Goal: Information Seeking & Learning: Learn about a topic

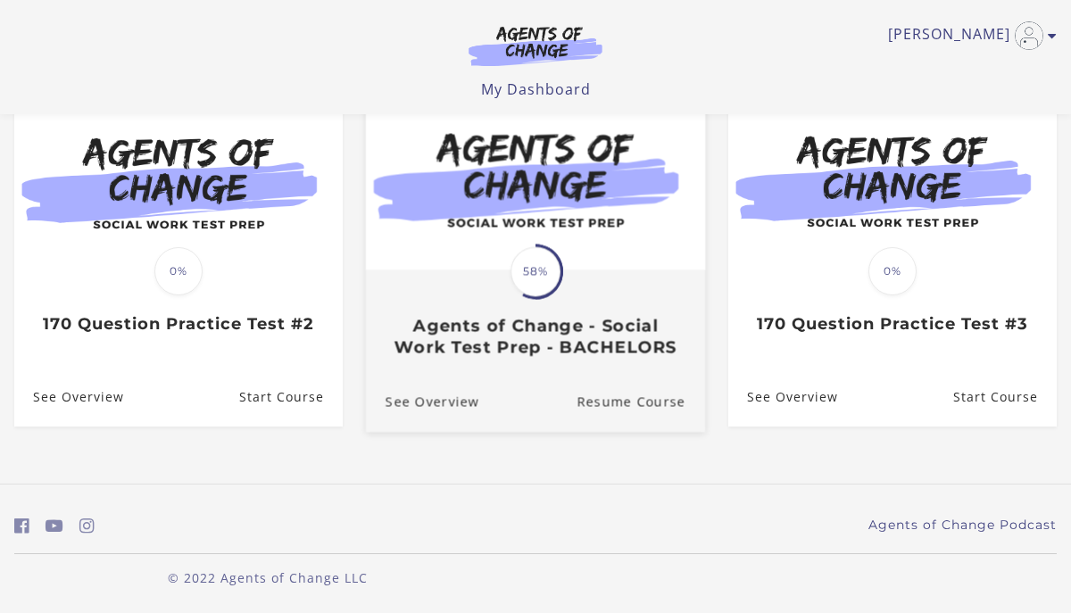
scroll to position [187, 0]
click at [495, 337] on h3 "Agents of Change - Social Work Test Prep - BACHELORS" at bounding box center [536, 335] width 300 height 41
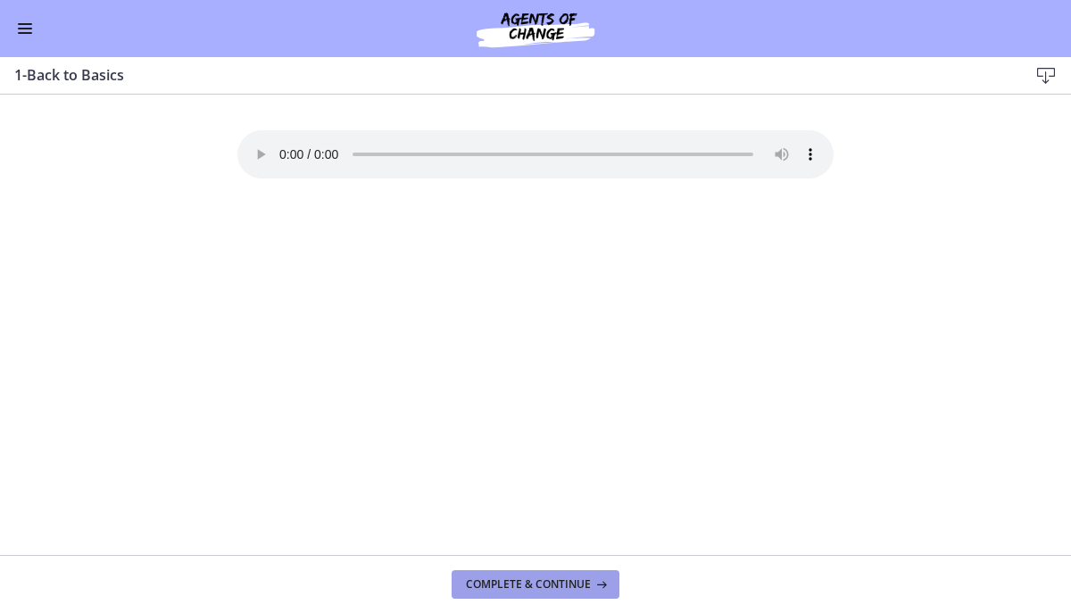
click at [524, 585] on span "Complete & continue" at bounding box center [528, 585] width 125 height 14
click at [487, 588] on span "Complete & continue" at bounding box center [528, 585] width 125 height 14
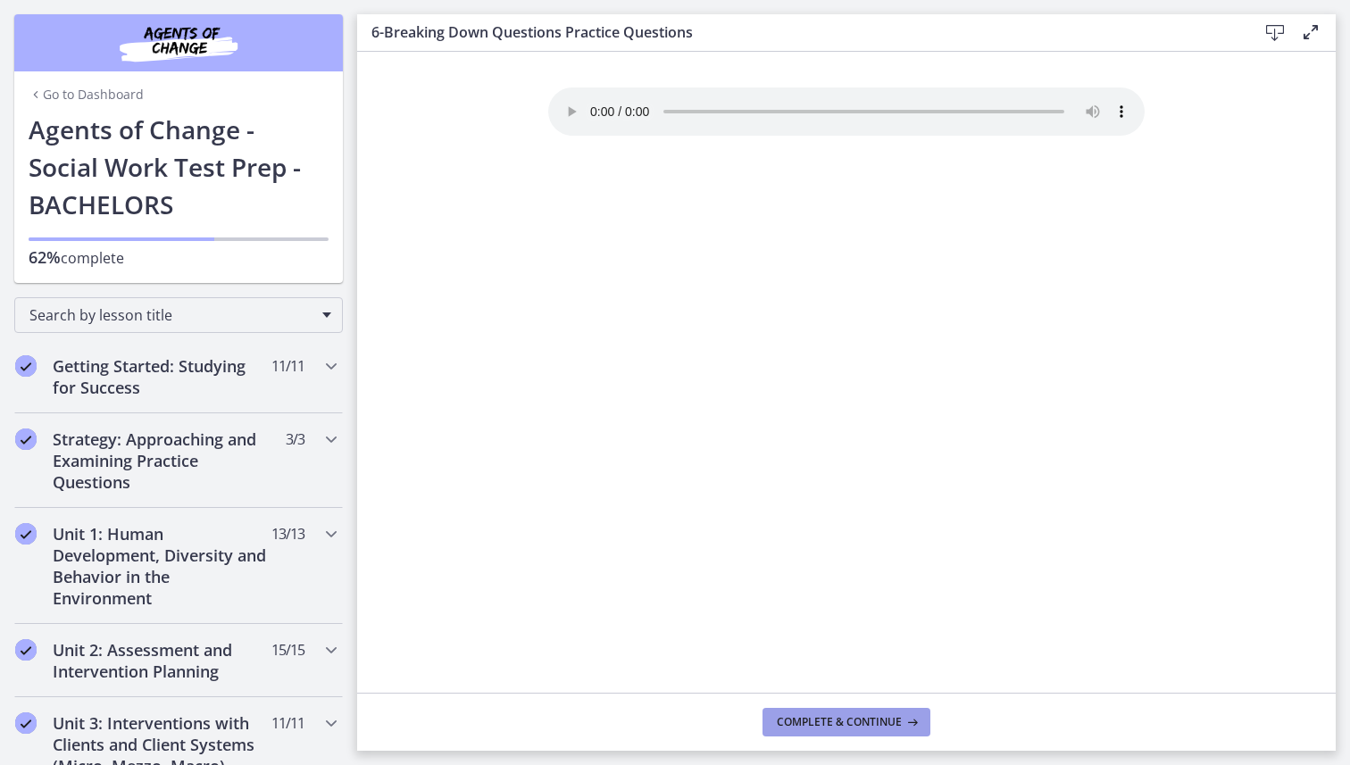
click at [803, 612] on span "Complete & continue" at bounding box center [839, 722] width 125 height 14
click at [147, 384] on h2 "Getting Started: Studying for Success" at bounding box center [162, 376] width 218 height 43
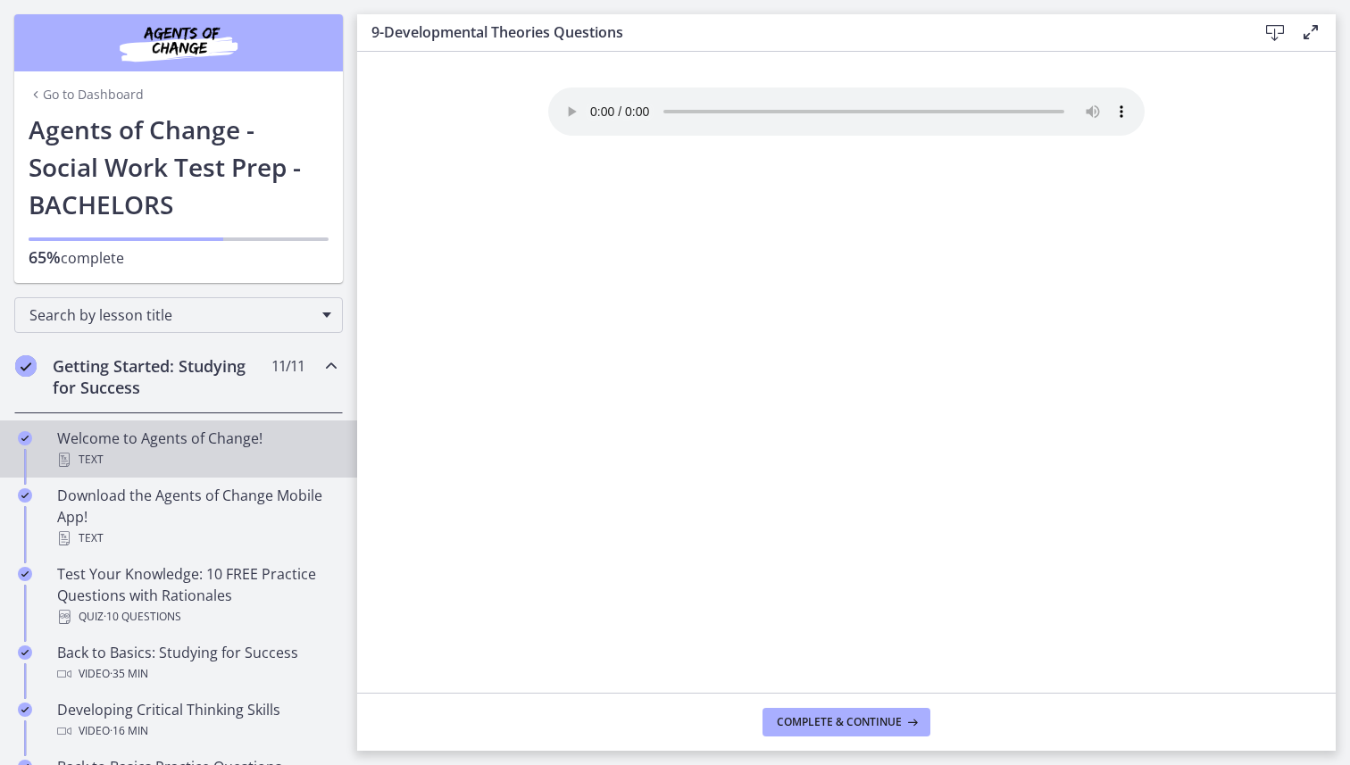
click at [247, 437] on div "Welcome to Agents of Change! Text" at bounding box center [196, 449] width 279 height 43
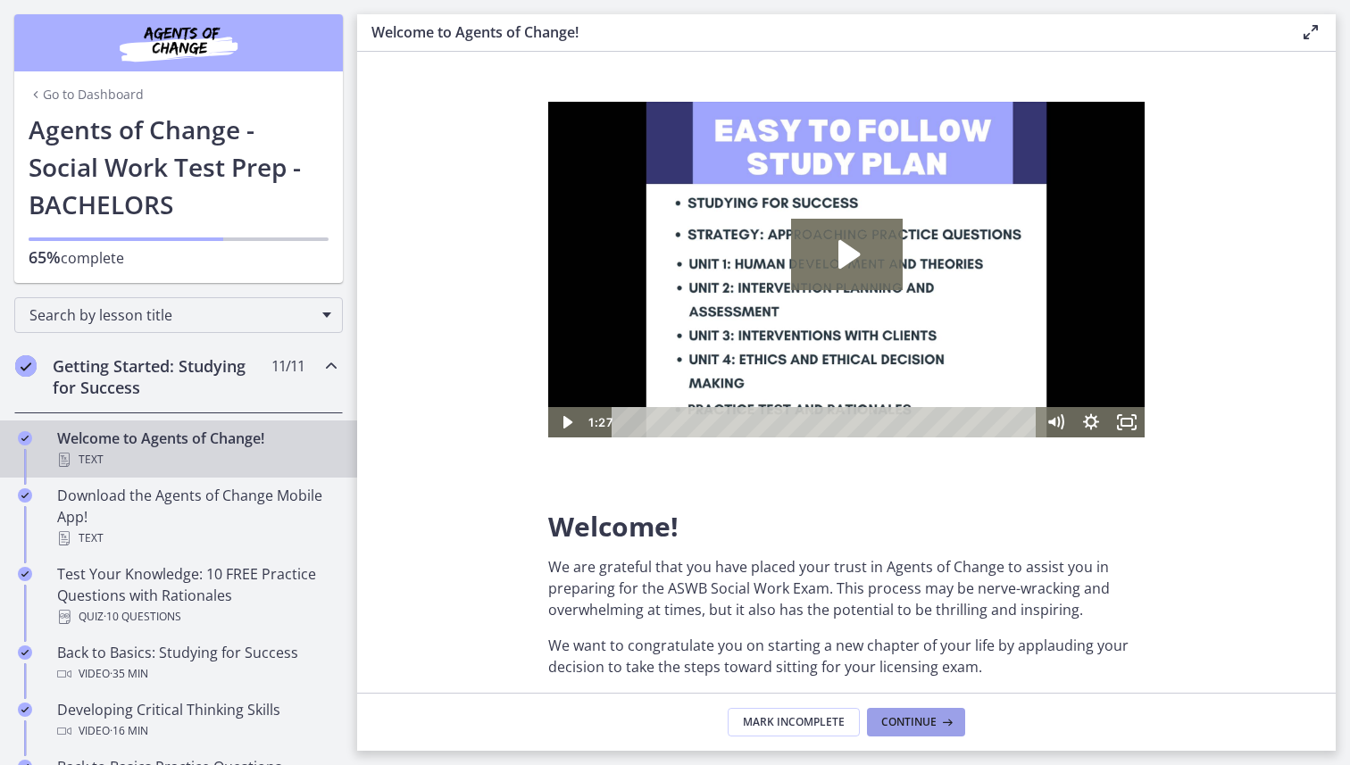
click at [937, 612] on icon at bounding box center [945, 722] width 18 height 14
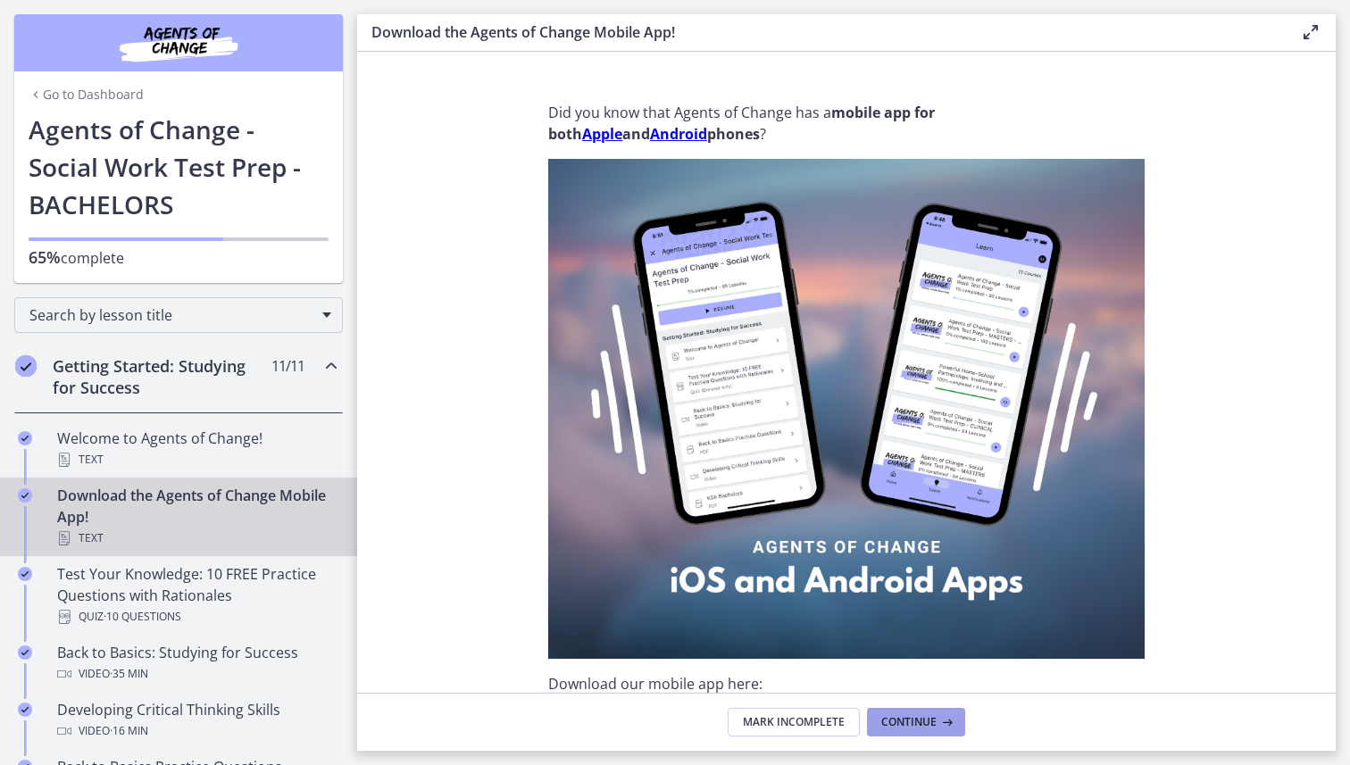
click at [937, 612] on icon at bounding box center [945, 722] width 18 height 14
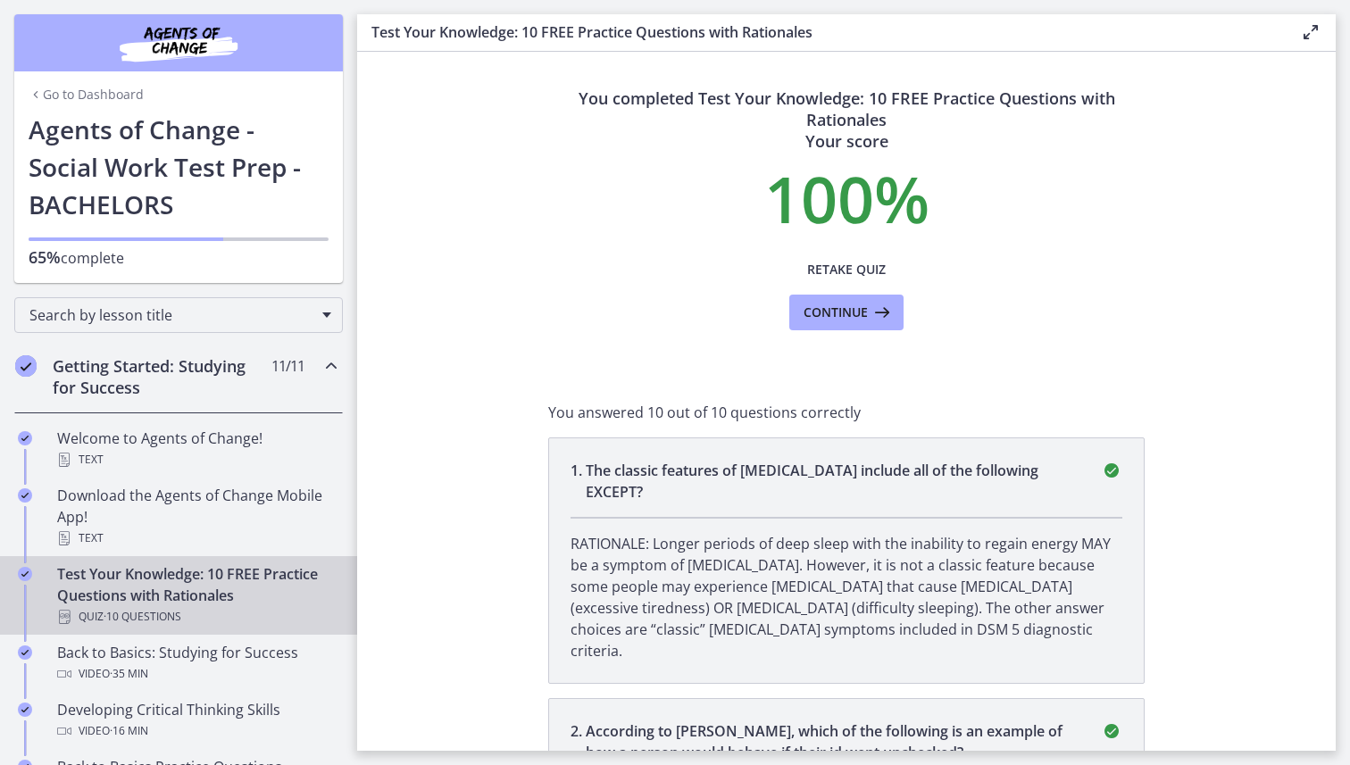
click at [937, 612] on p "According to [PERSON_NAME], which of the following is an example of how a perso…" at bounding box center [833, 741] width 494 height 43
click at [819, 274] on span "Retake Quiz" at bounding box center [846, 269] width 79 height 21
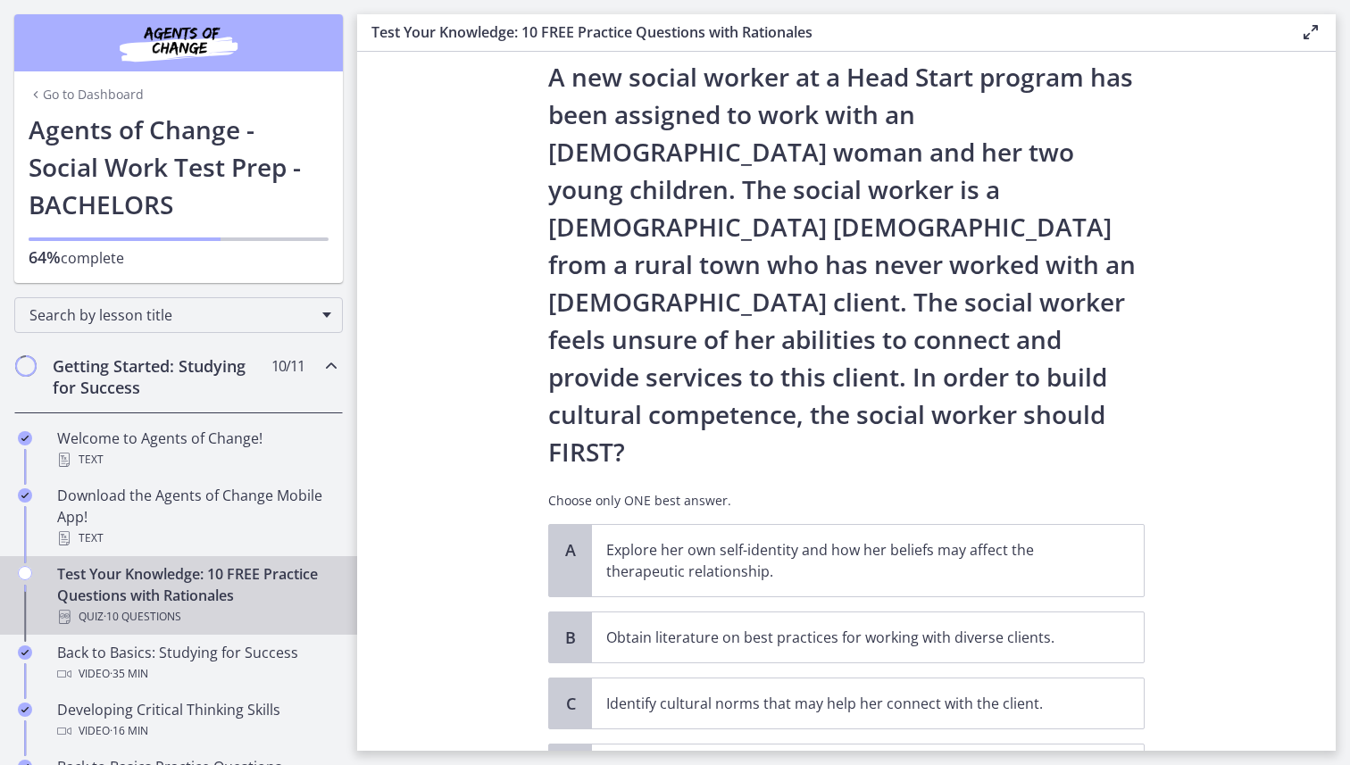
scroll to position [53, 0]
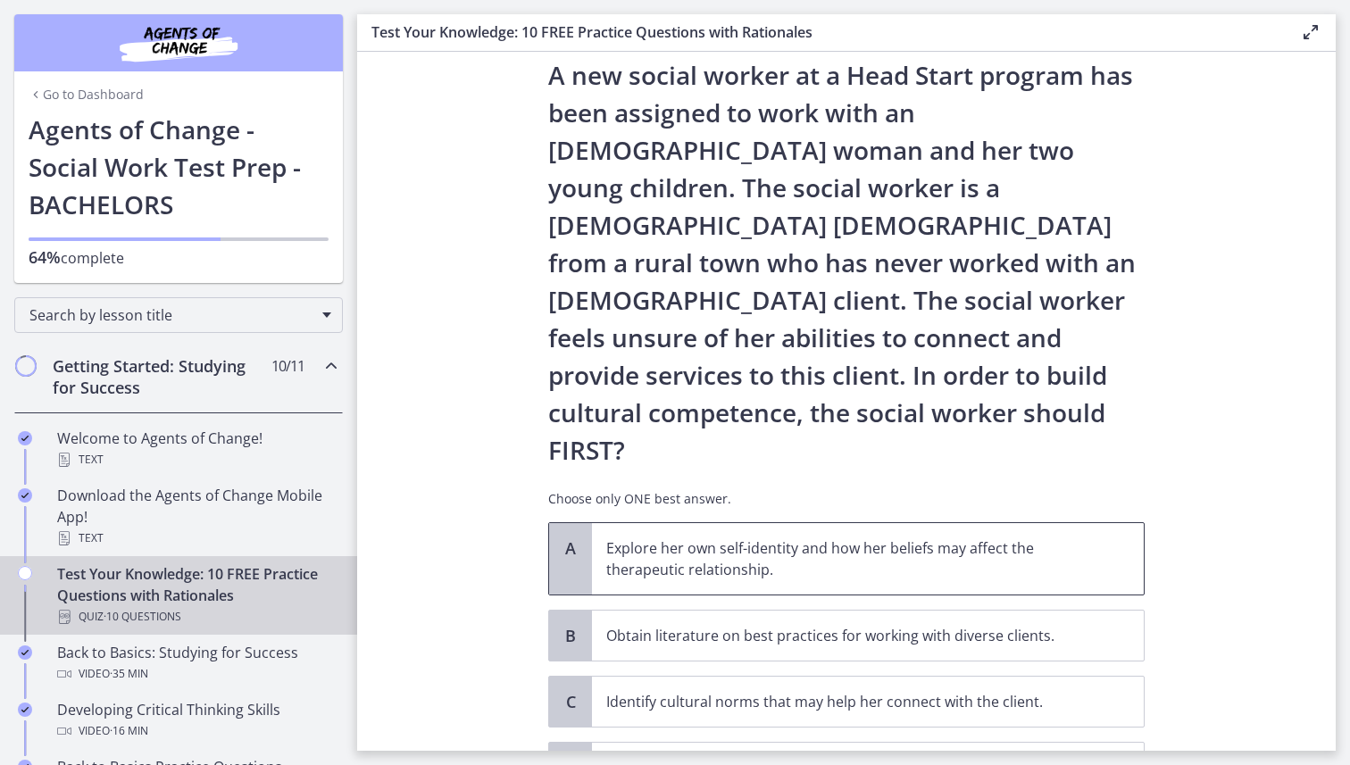
click at [806, 537] on p "Explore her own self-identity and how her beliefs may affect the therapeutic re…" at bounding box center [849, 558] width 487 height 43
click at [835, 612] on main "Test Your Knowledge: 10 FREE Practice Questions with Rationales Enable fullscre…" at bounding box center [853, 382] width 993 height 765
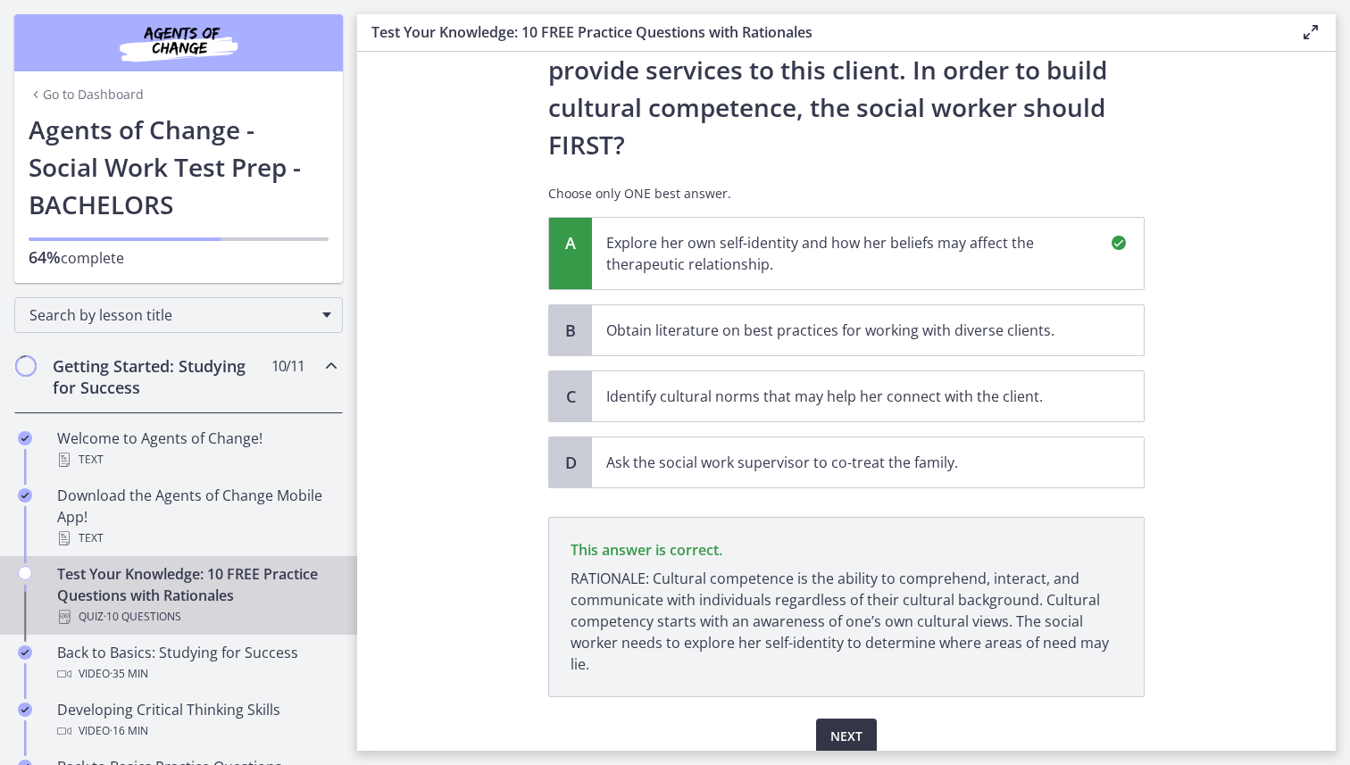
click at [829, 612] on button "Next" at bounding box center [846, 737] width 61 height 36
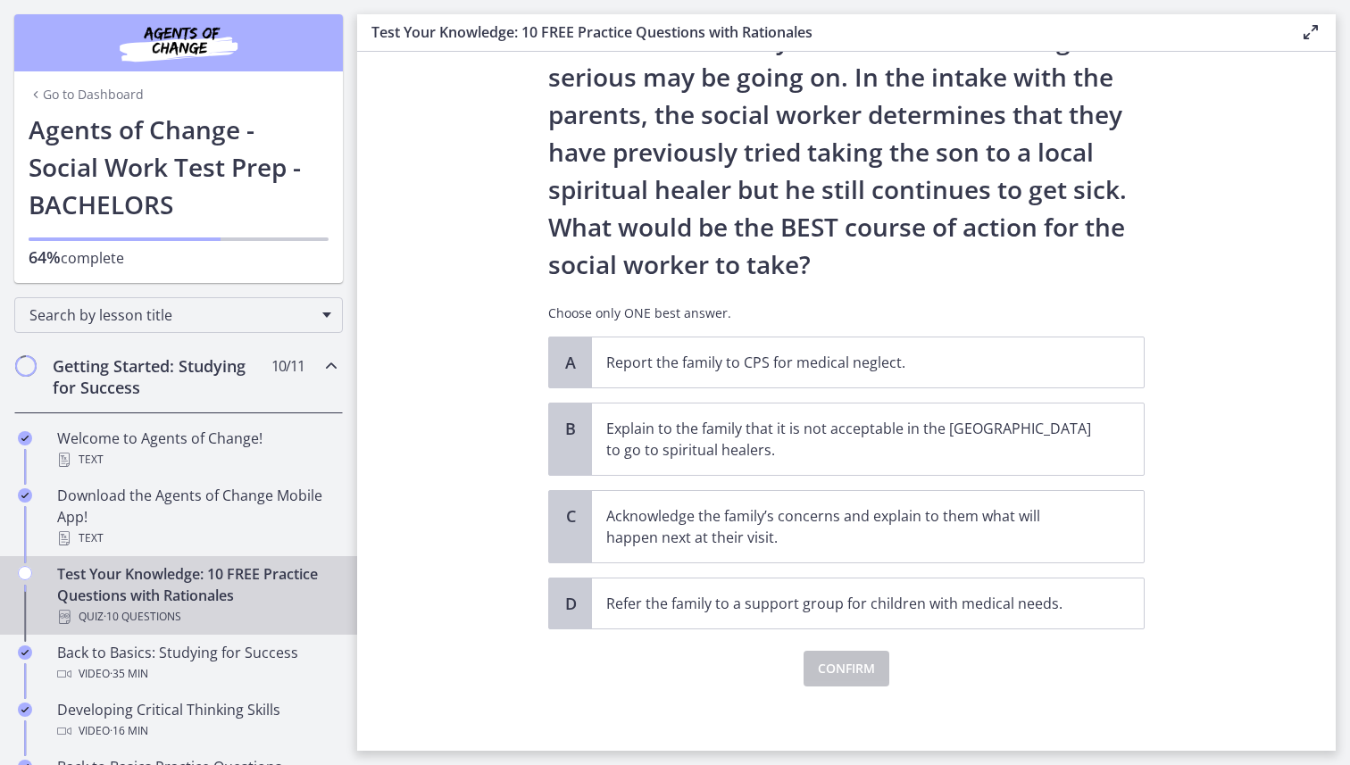
scroll to position [245, 0]
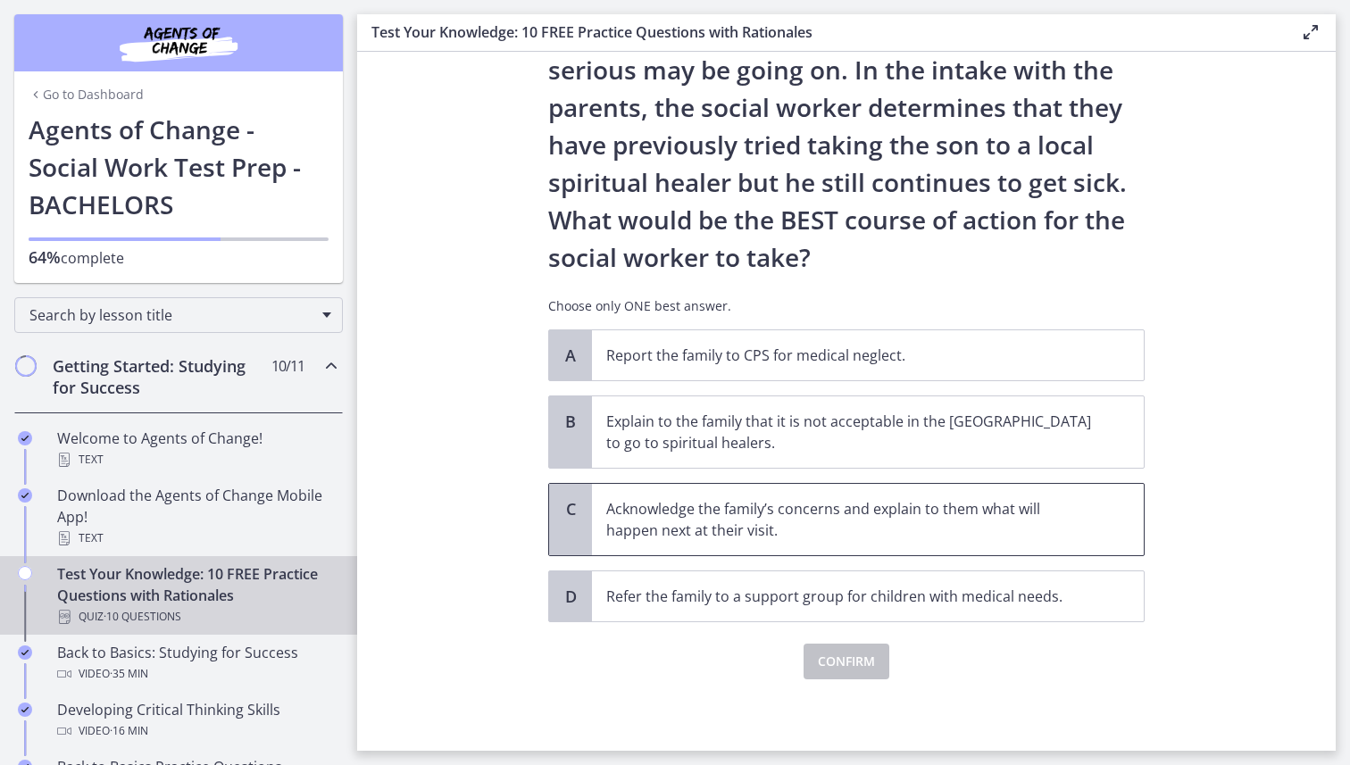
click at [702, 532] on p "Acknowledge the family’s concerns and explain to them what will happen next at …" at bounding box center [849, 519] width 487 height 43
click at [791, 607] on span "Refer the family to a support group for children with medical needs." at bounding box center [868, 596] width 552 height 50
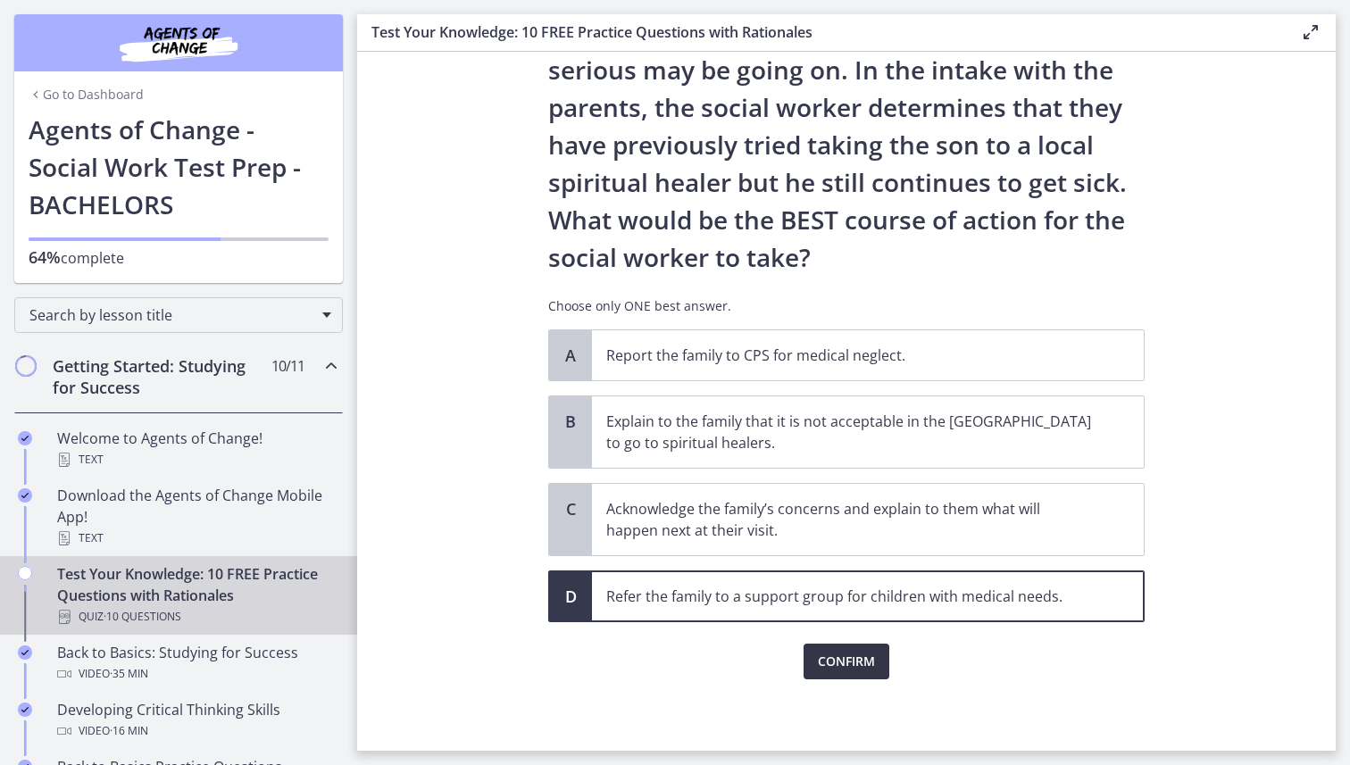
click at [850, 612] on span "Confirm" at bounding box center [846, 661] width 57 height 21
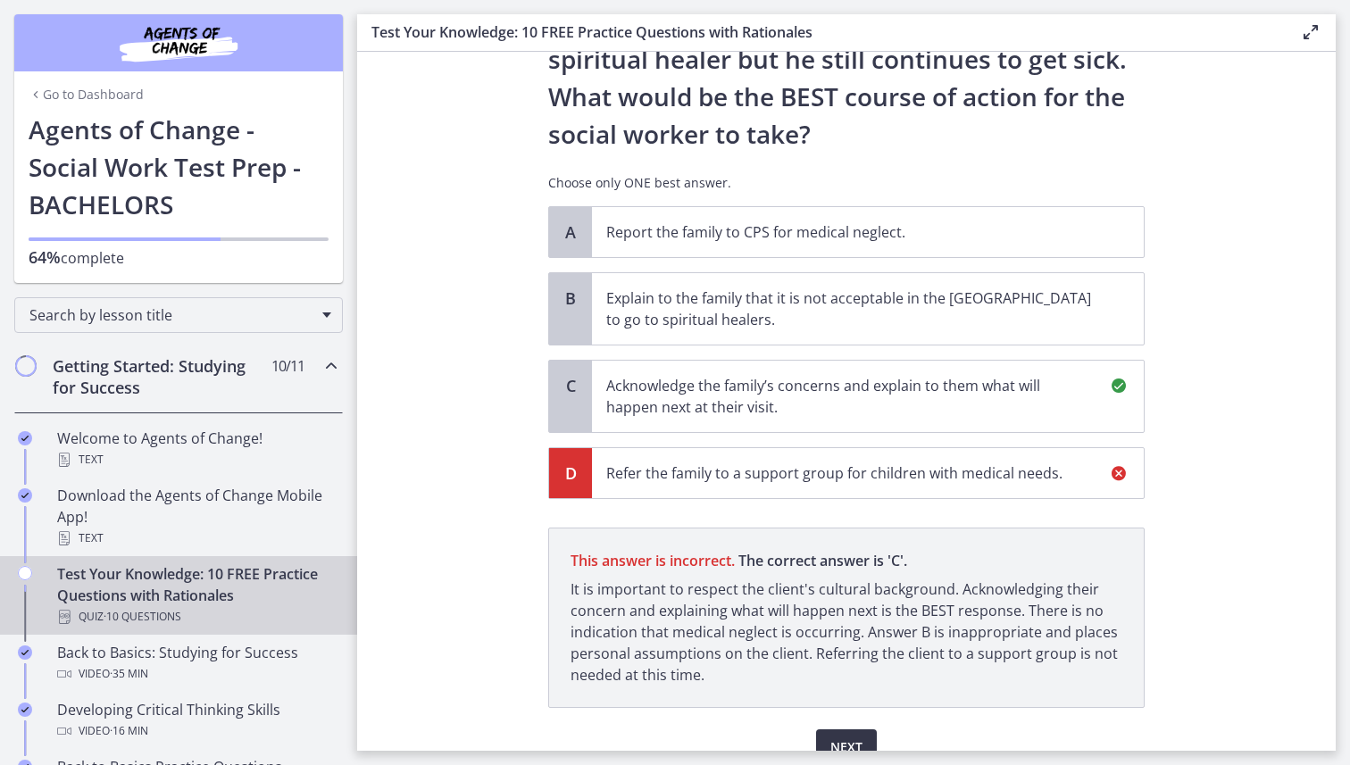
scroll to position [454, 0]
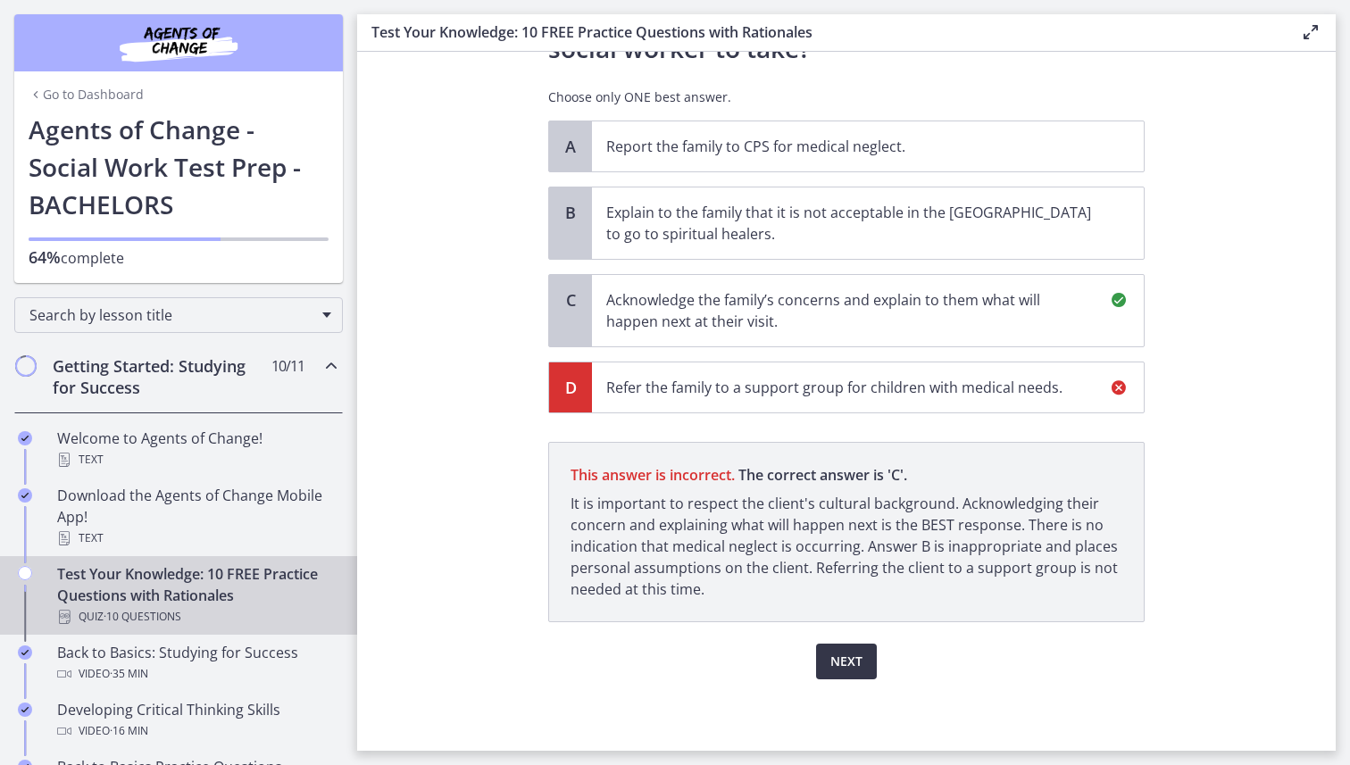
click at [865, 612] on button "Next" at bounding box center [846, 662] width 61 height 36
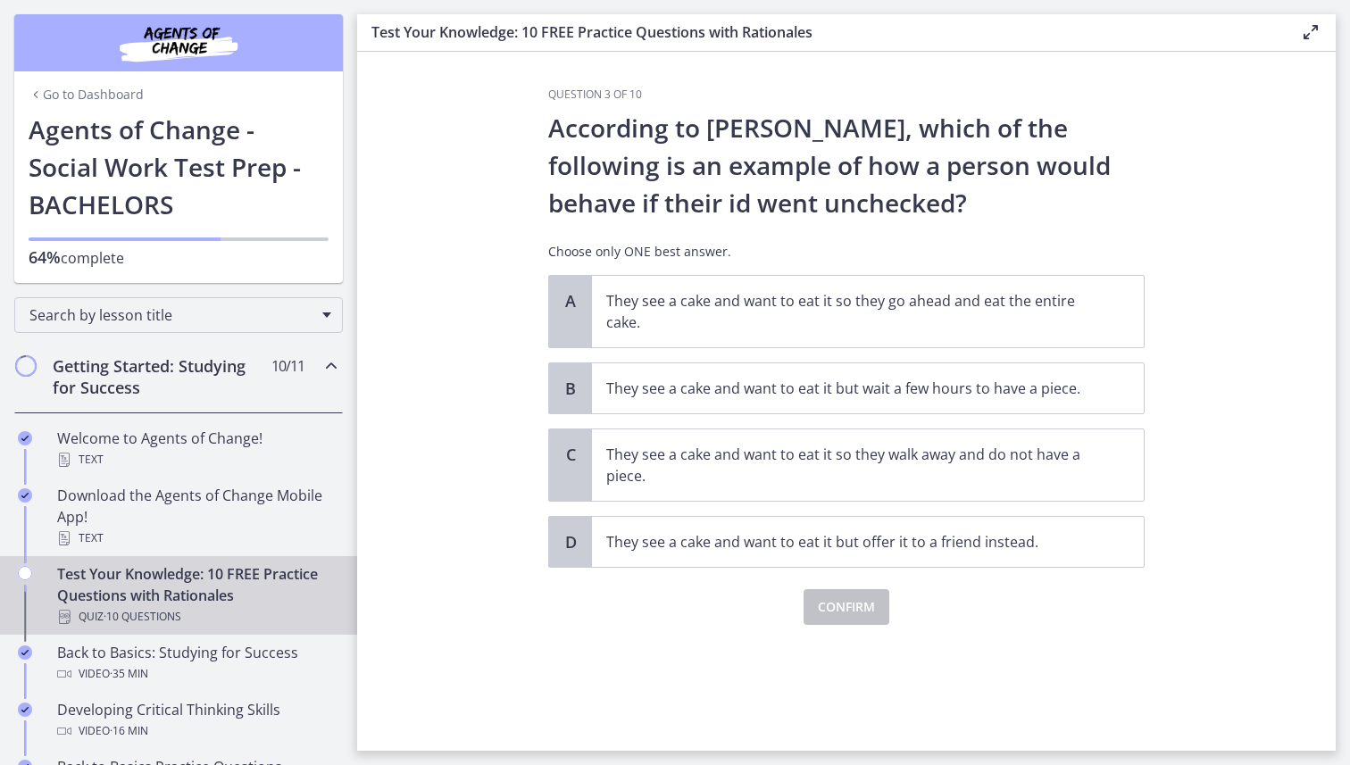
scroll to position [0, 0]
click at [715, 309] on p "They see a cake and want to eat it so they go ahead and eat the entire cake." at bounding box center [849, 311] width 487 height 43
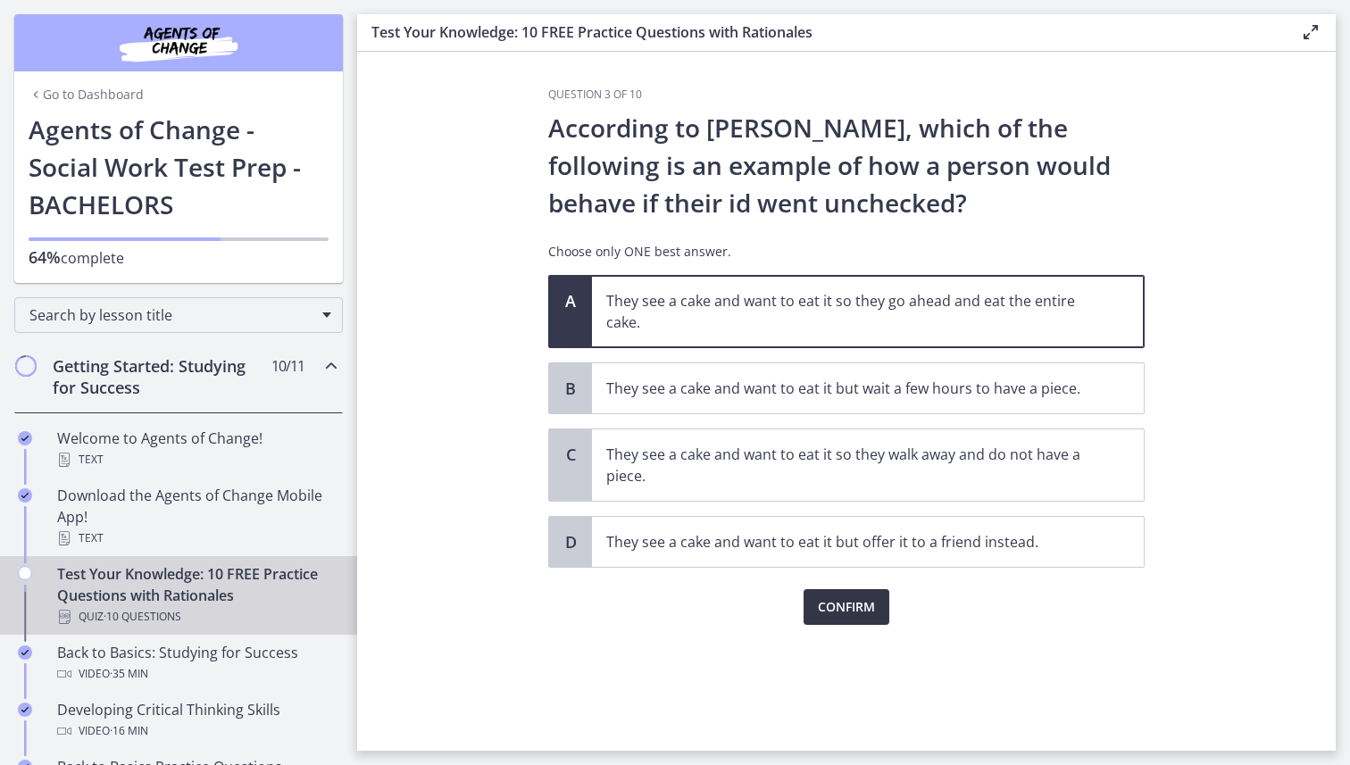
click at [857, 602] on span "Confirm" at bounding box center [846, 606] width 57 height 21
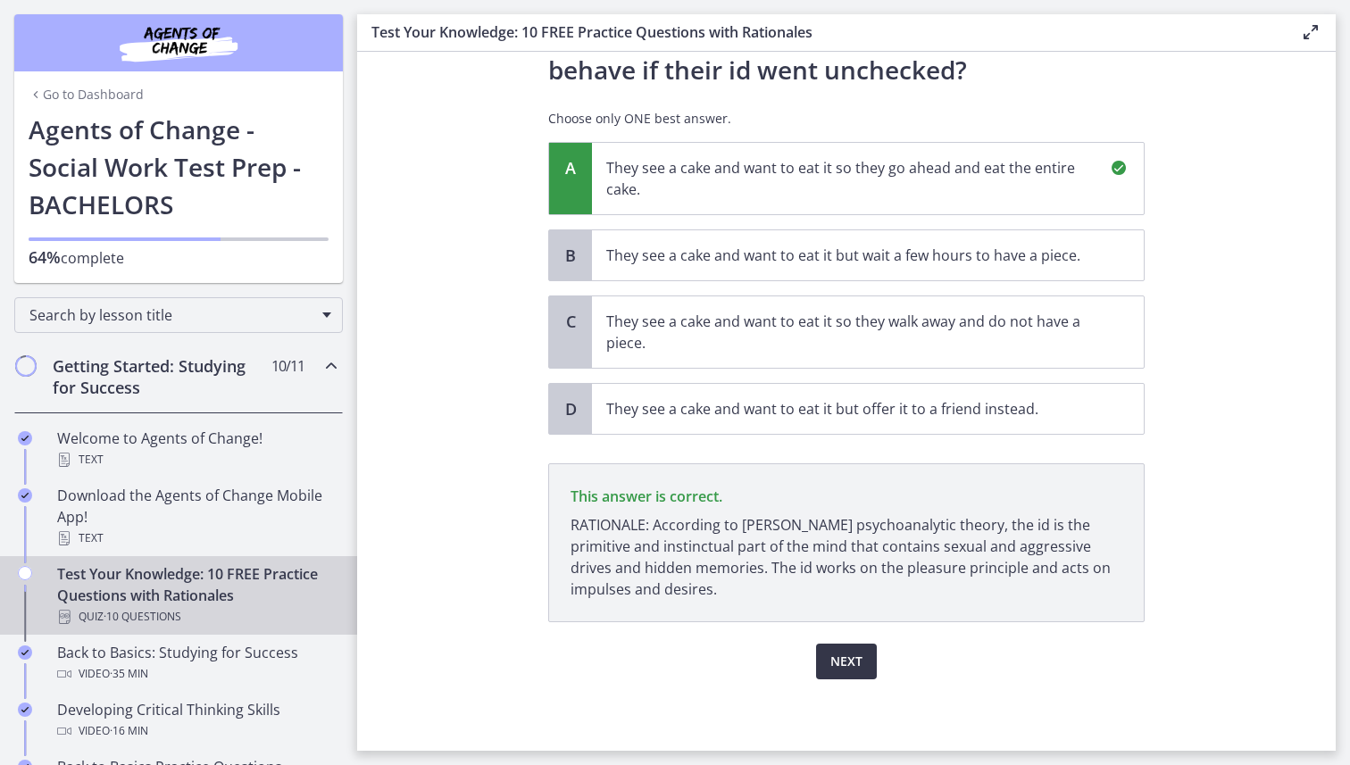
scroll to position [133, 0]
click at [832, 612] on button "Next" at bounding box center [846, 662] width 61 height 36
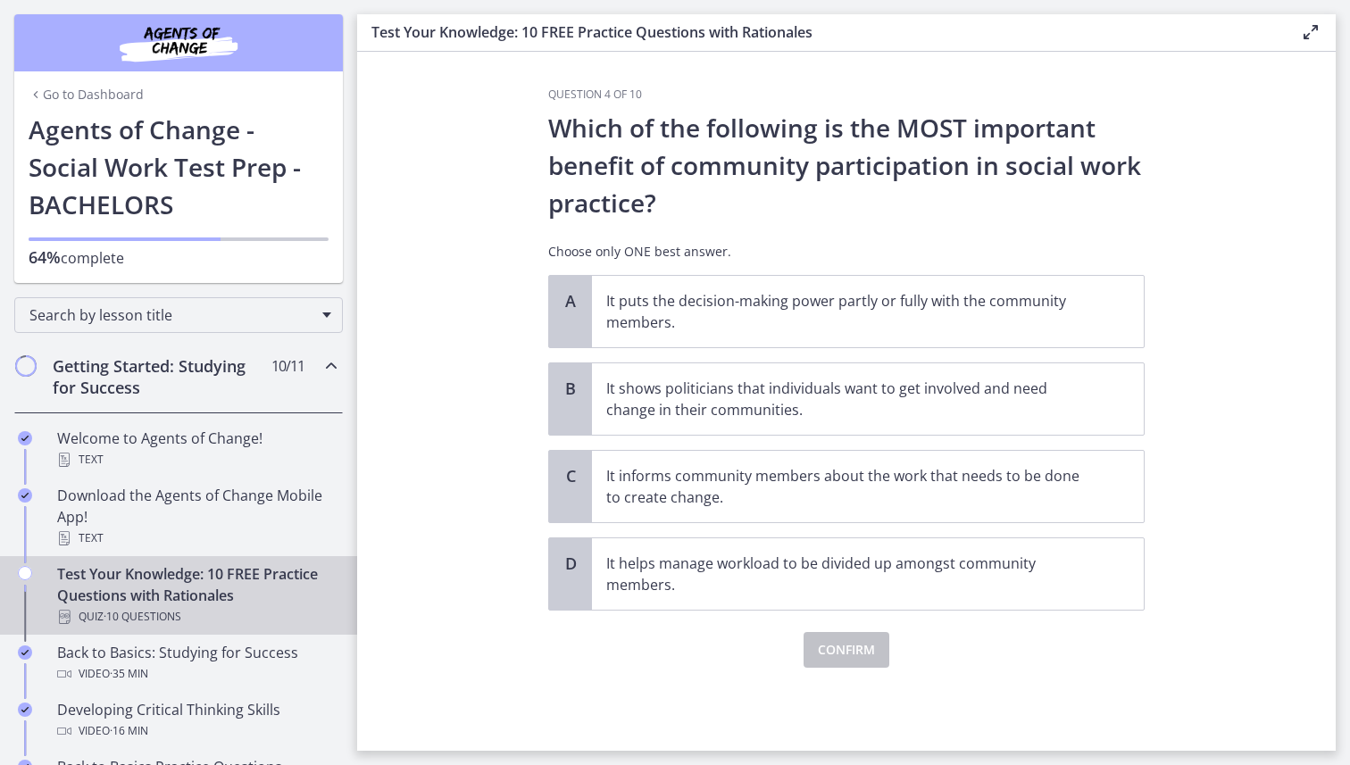
scroll to position [0, 0]
click at [707, 567] on p "It helps manage workload to be divided up amongst community members." at bounding box center [849, 574] width 487 height 43
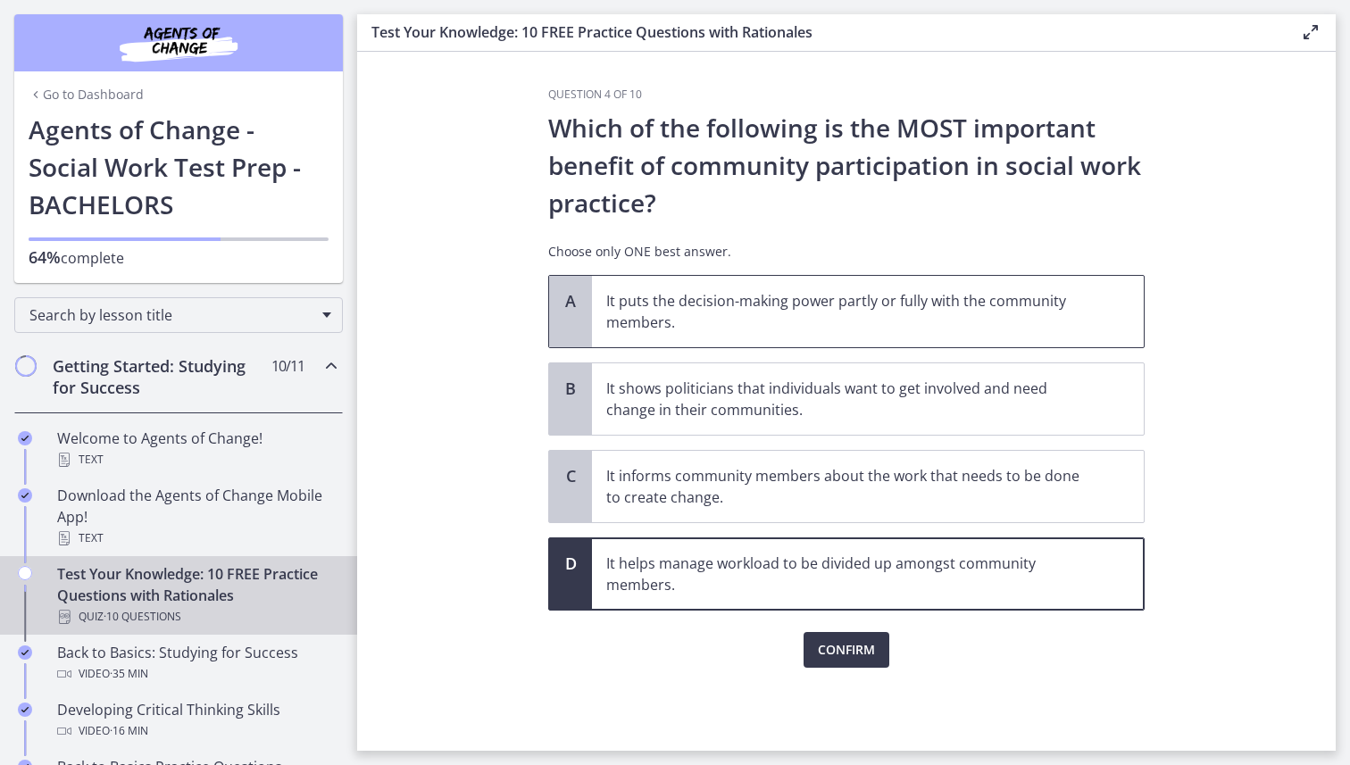
click at [727, 317] on p "It puts the decision-making power partly or fully with the community members." at bounding box center [849, 311] width 487 height 43
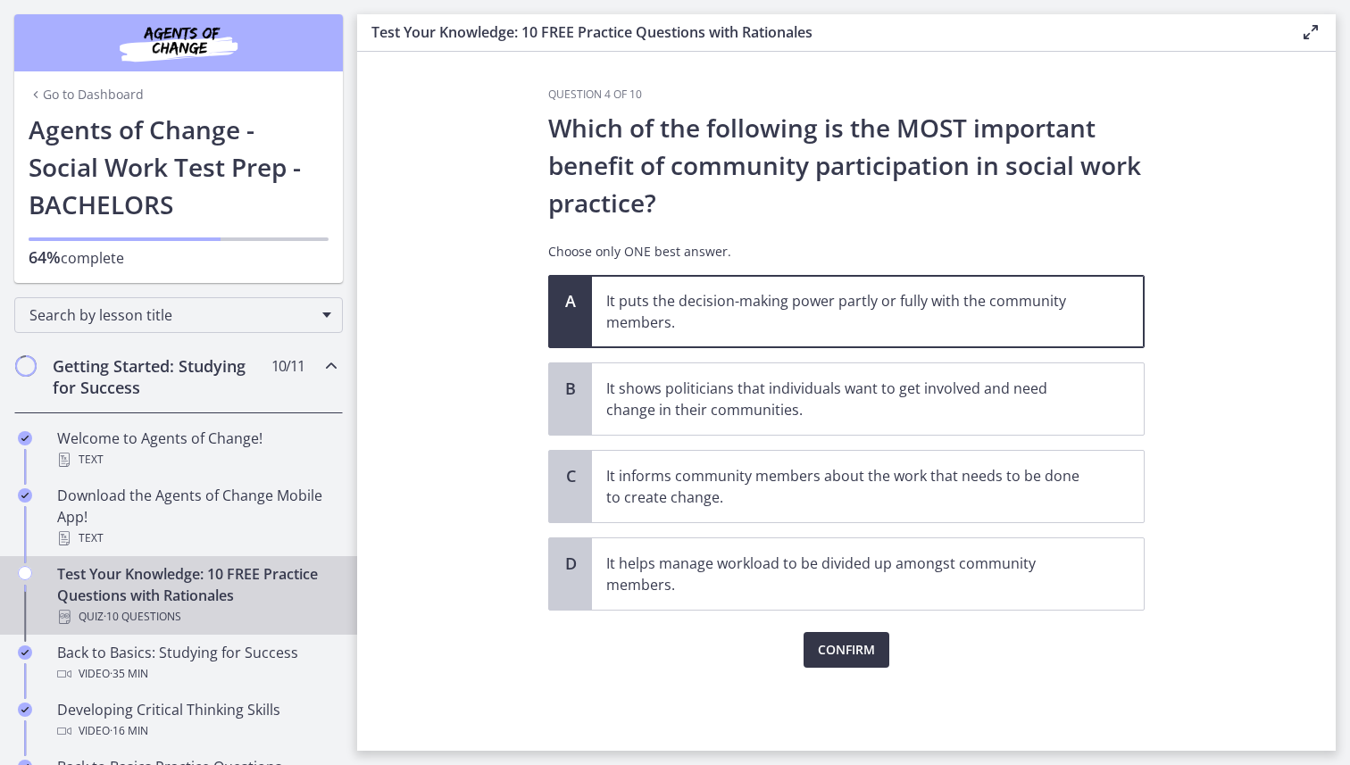
click at [860, 612] on span "Confirm" at bounding box center [846, 649] width 57 height 21
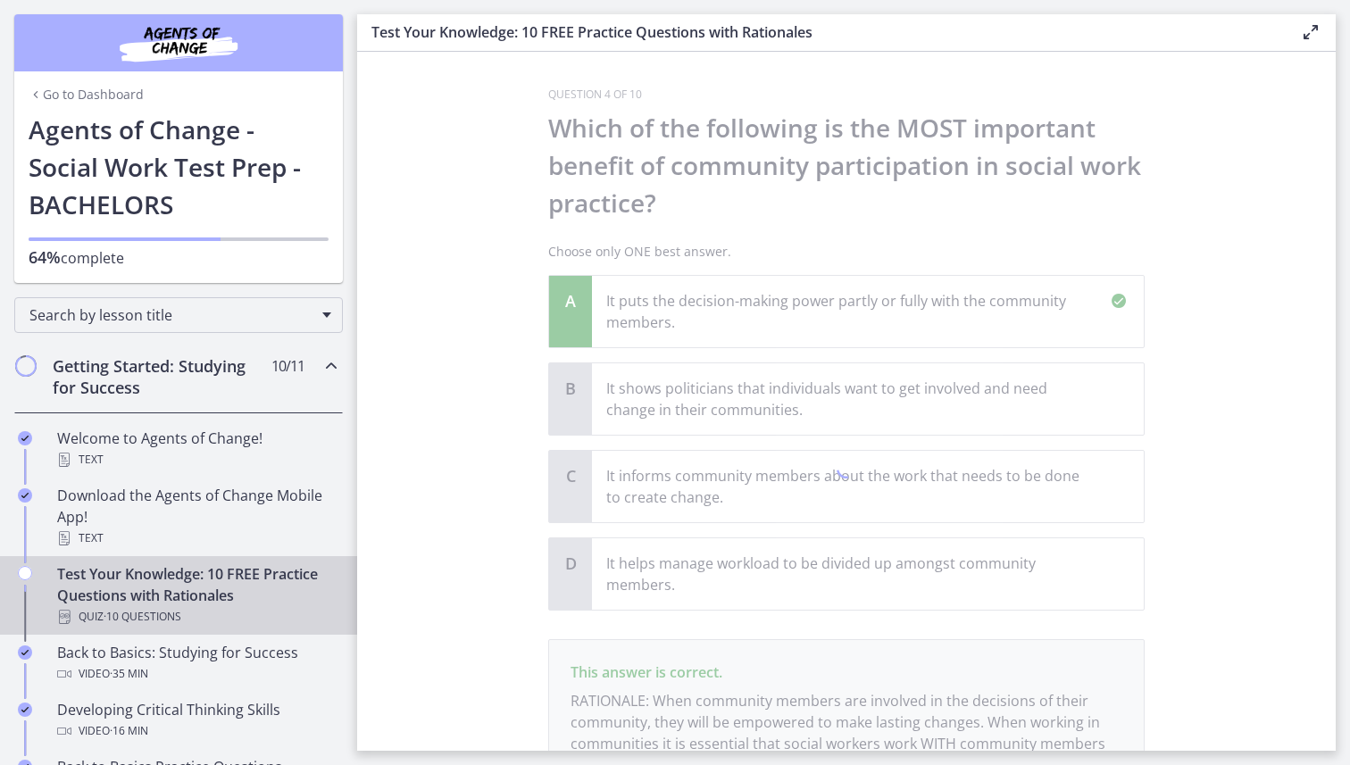
scroll to position [176, 0]
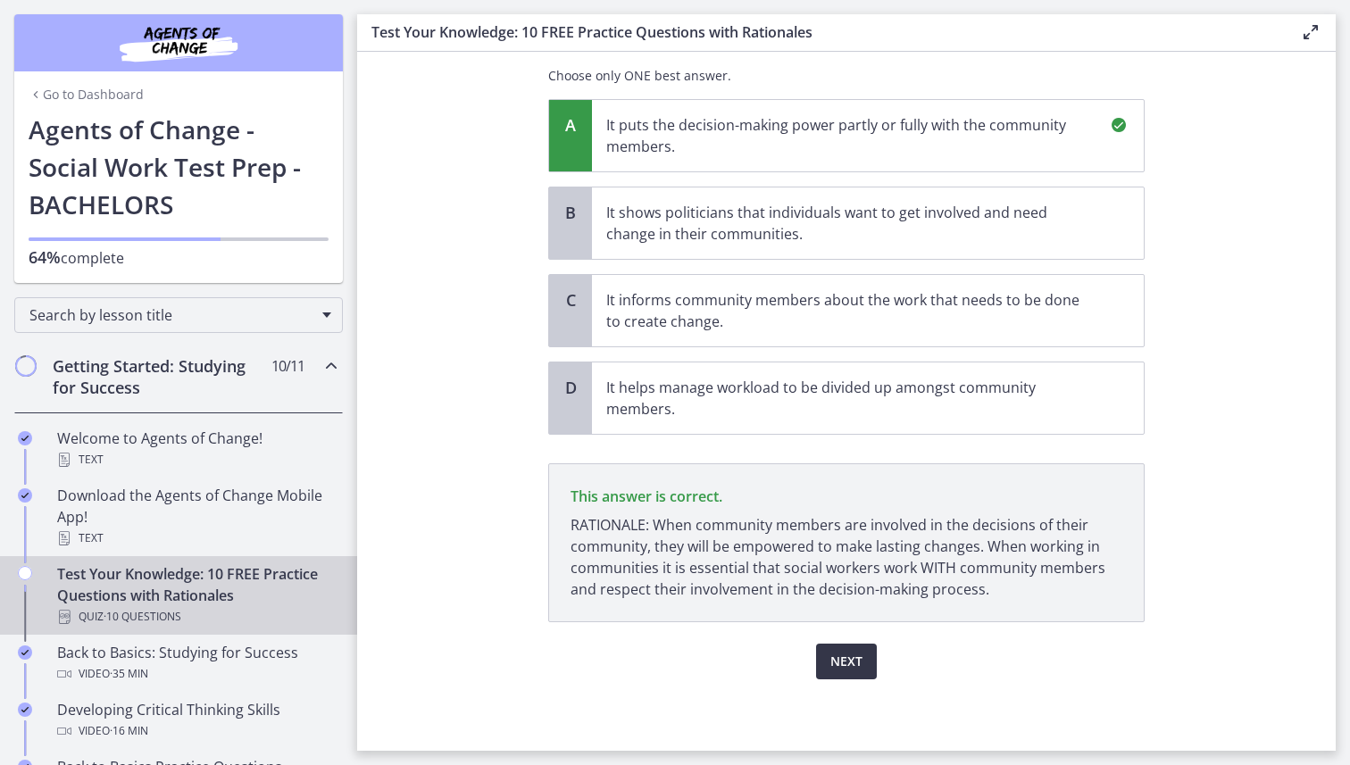
click at [861, 612] on span "Next" at bounding box center [846, 661] width 32 height 21
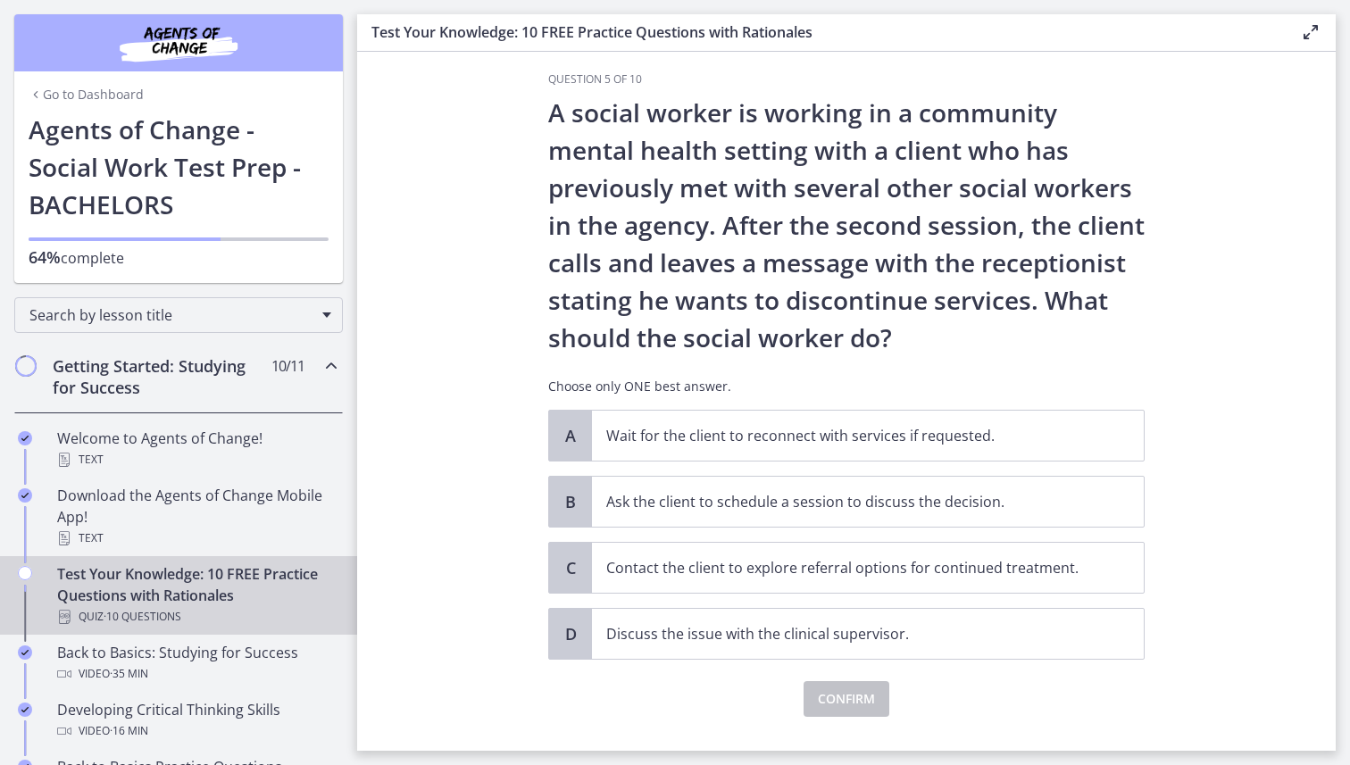
scroll to position [13, 0]
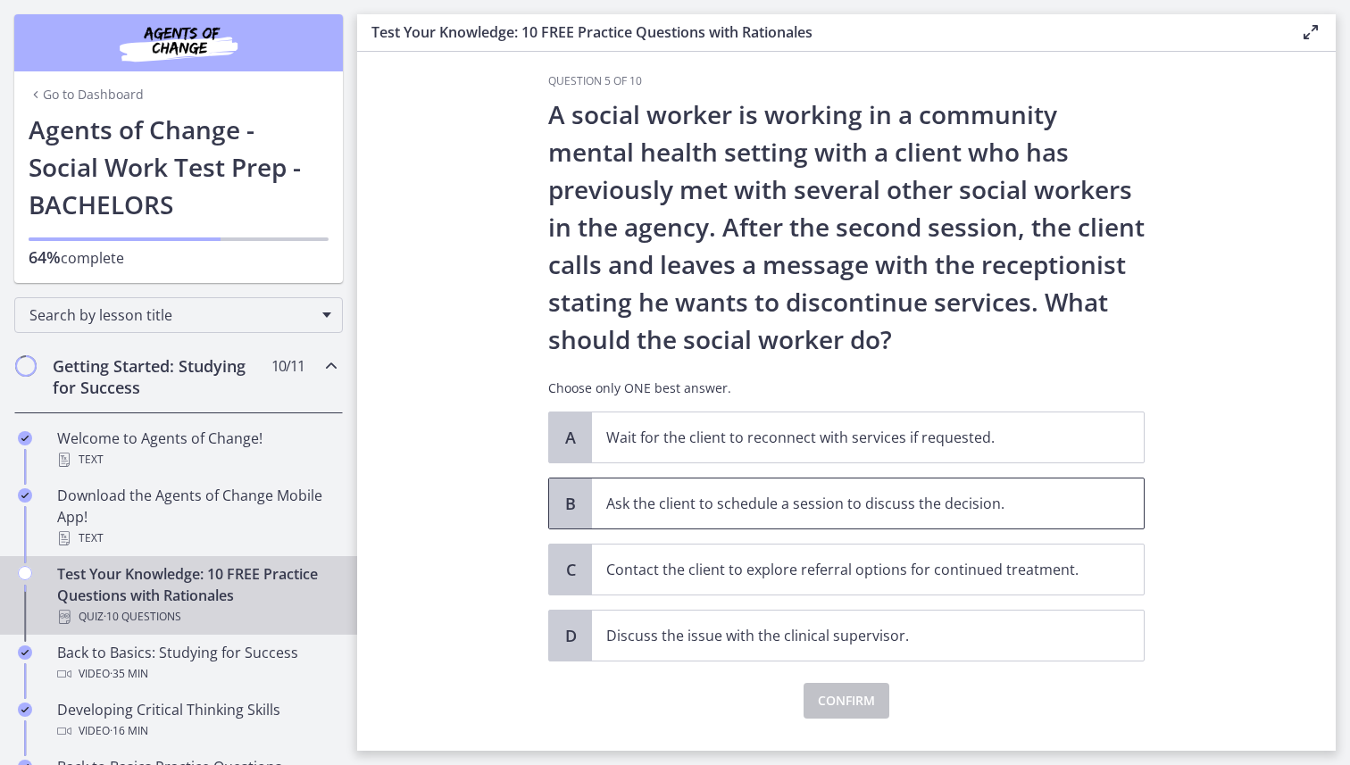
click at [813, 518] on span "Ask the client to schedule a session to discuss the decision." at bounding box center [868, 503] width 552 height 50
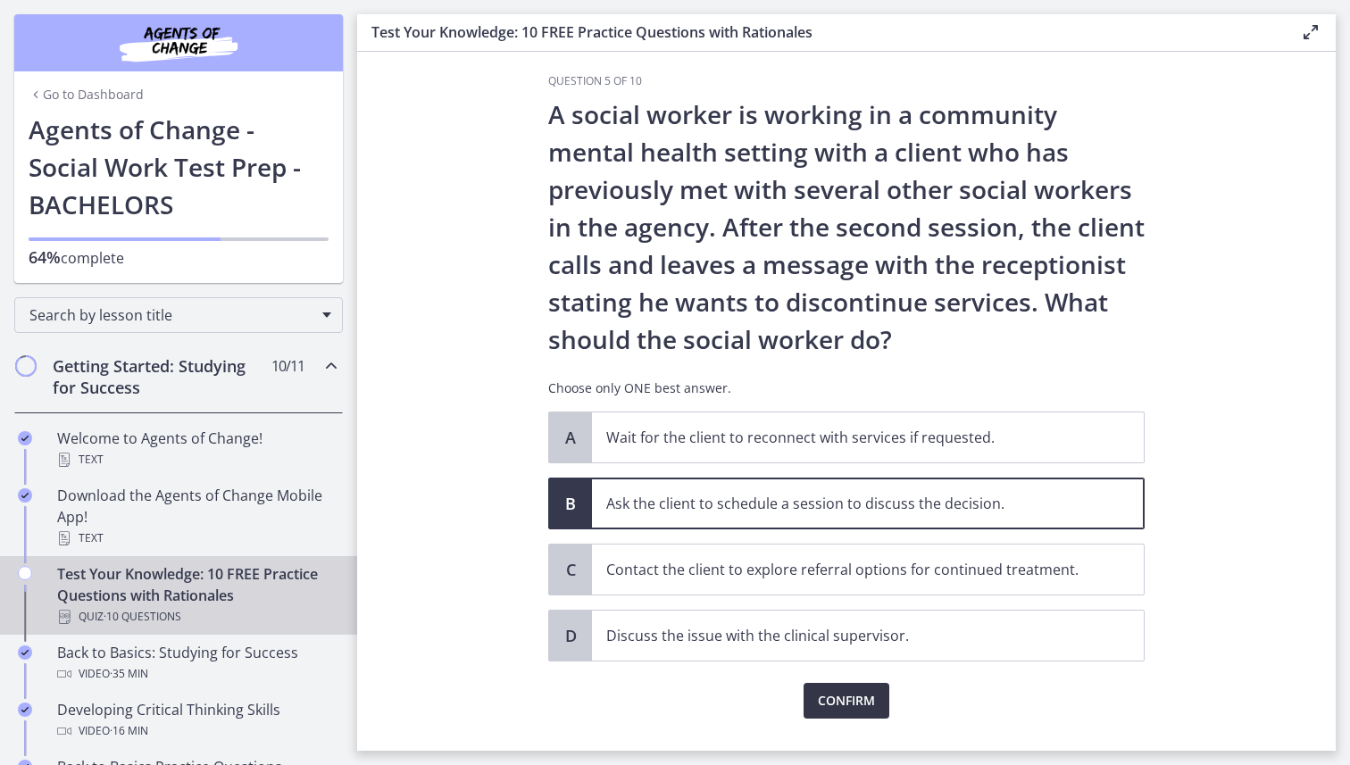
click at [828, 612] on span "Confirm" at bounding box center [846, 700] width 57 height 21
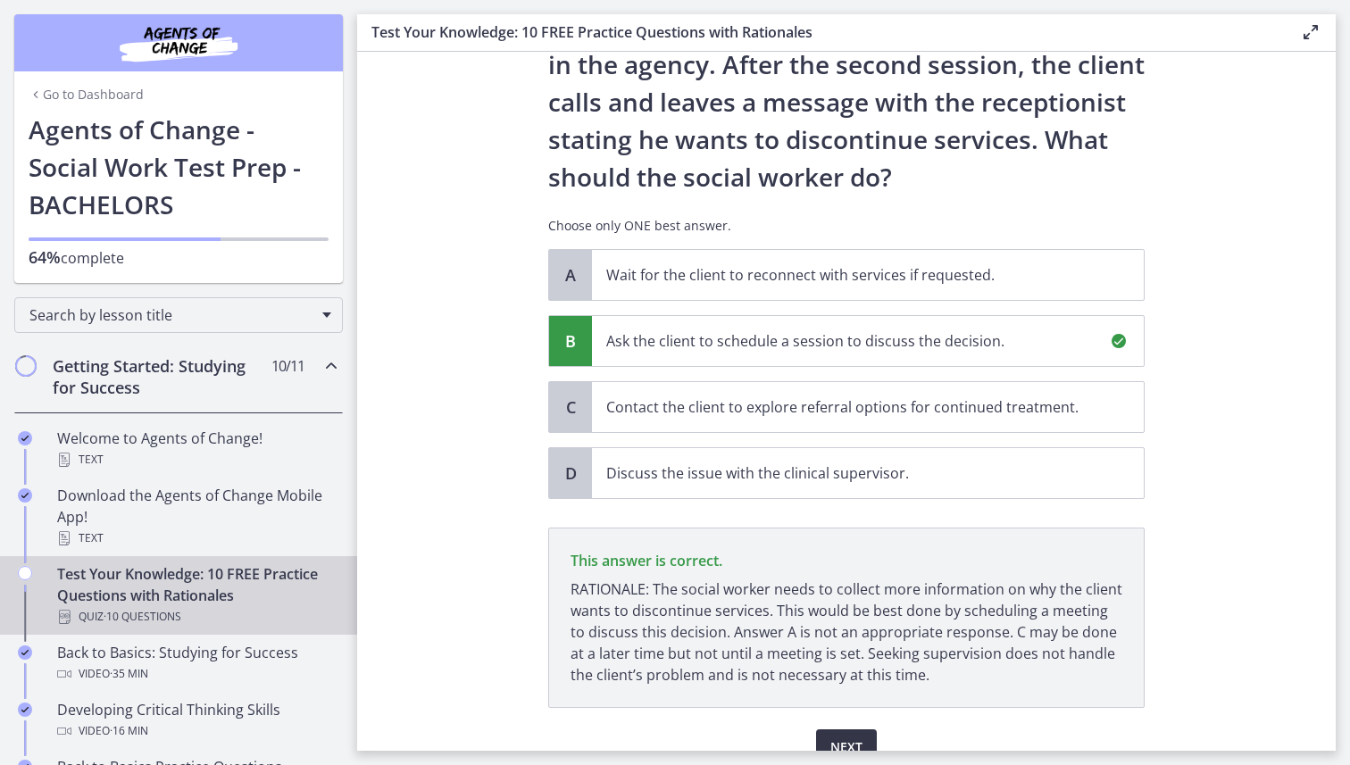
scroll to position [262, 0]
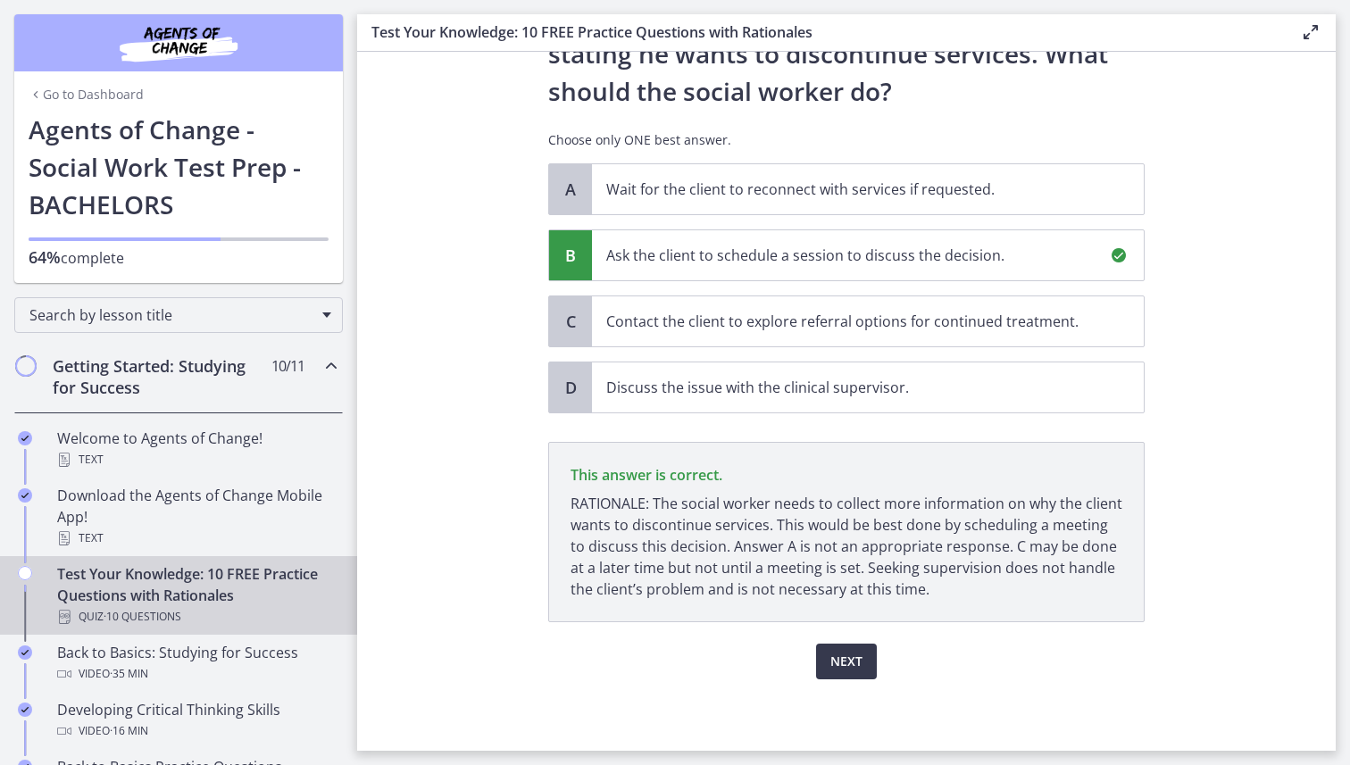
click at [851, 612] on div "Next" at bounding box center [846, 650] width 596 height 57
click at [851, 612] on button "Next" at bounding box center [846, 662] width 61 height 36
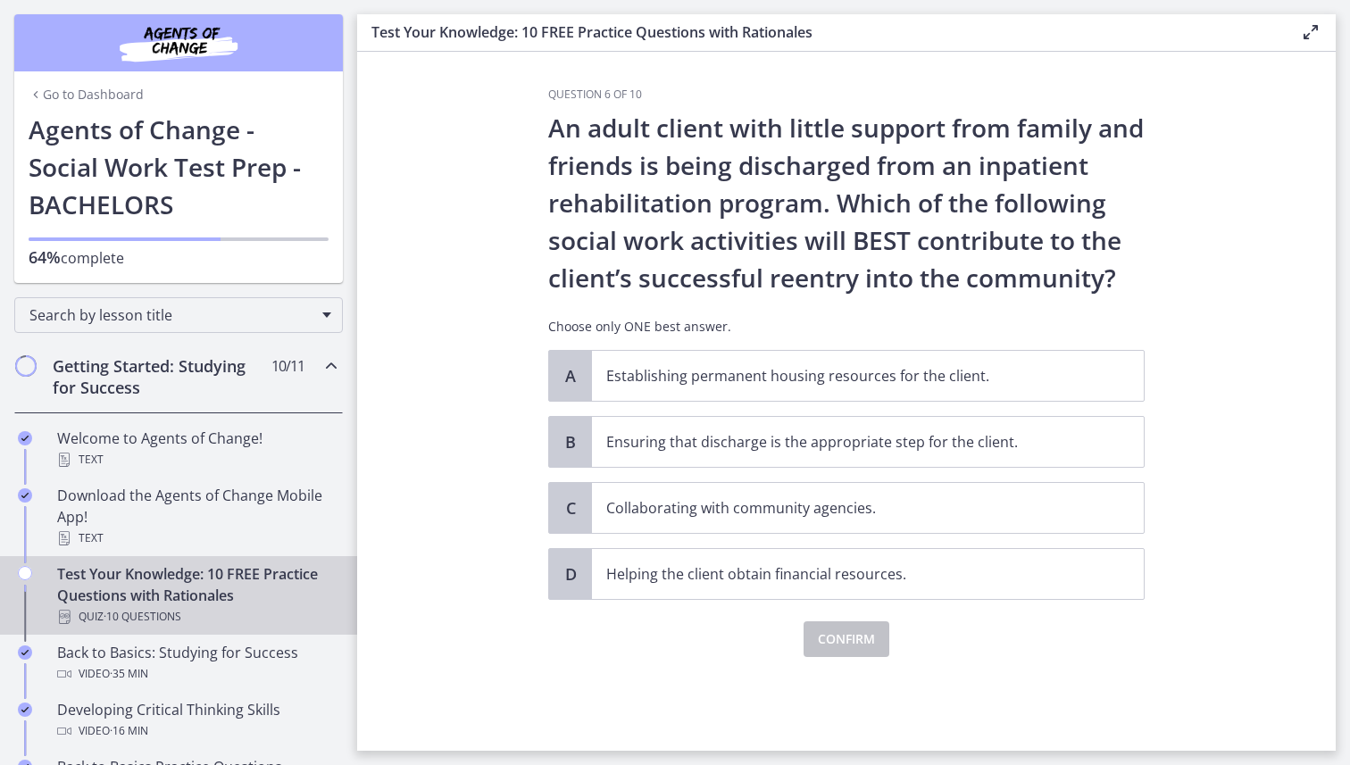
scroll to position [0, 0]
click at [750, 499] on p "Collaborating with community agencies." at bounding box center [849, 507] width 487 height 21
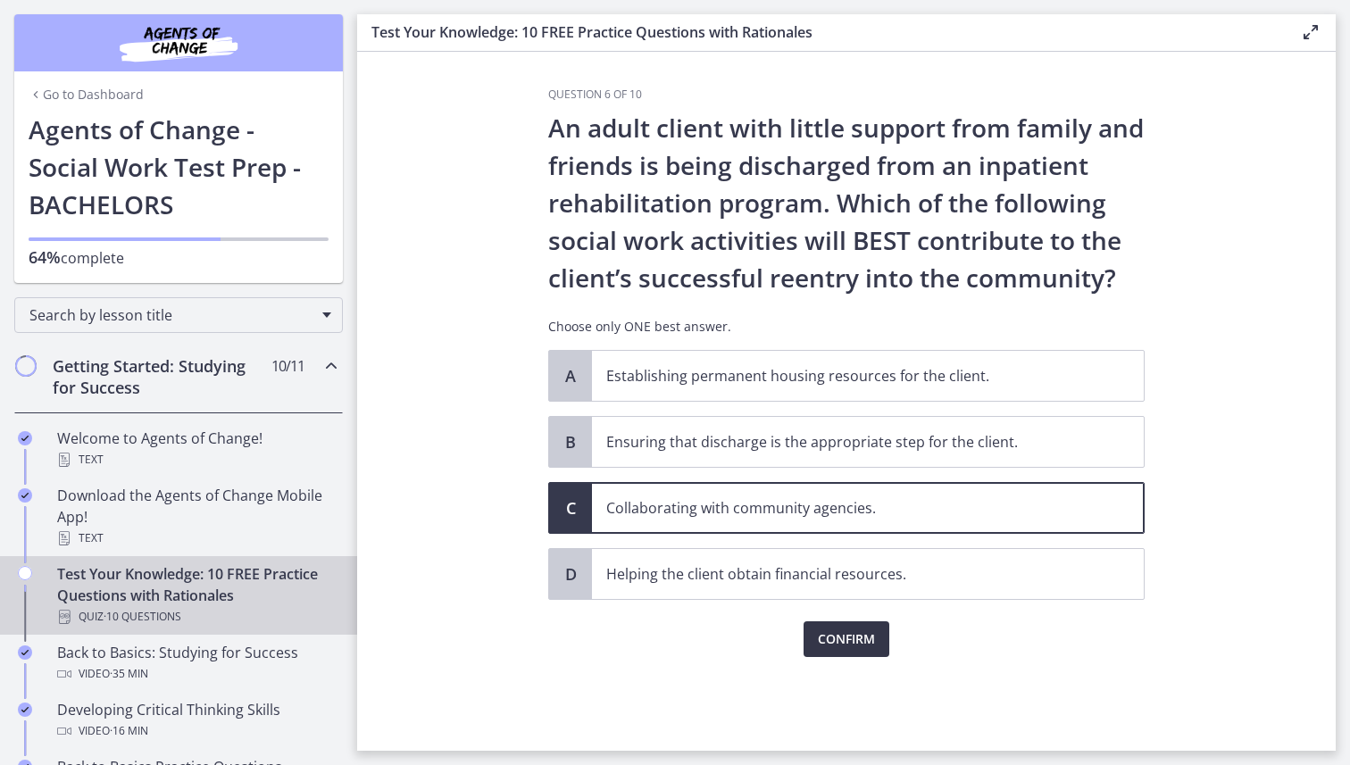
click at [831, 612] on span "Confirm" at bounding box center [846, 638] width 57 height 21
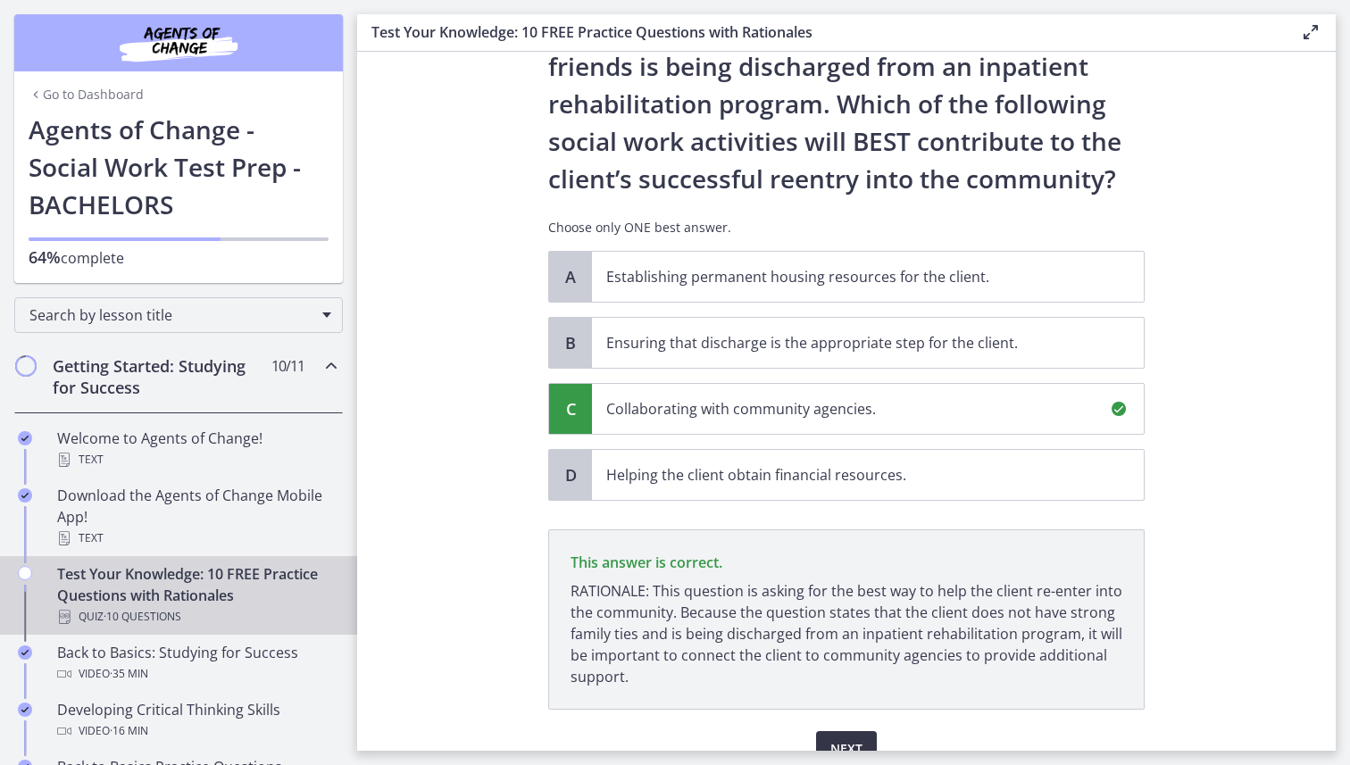
scroll to position [187, 0]
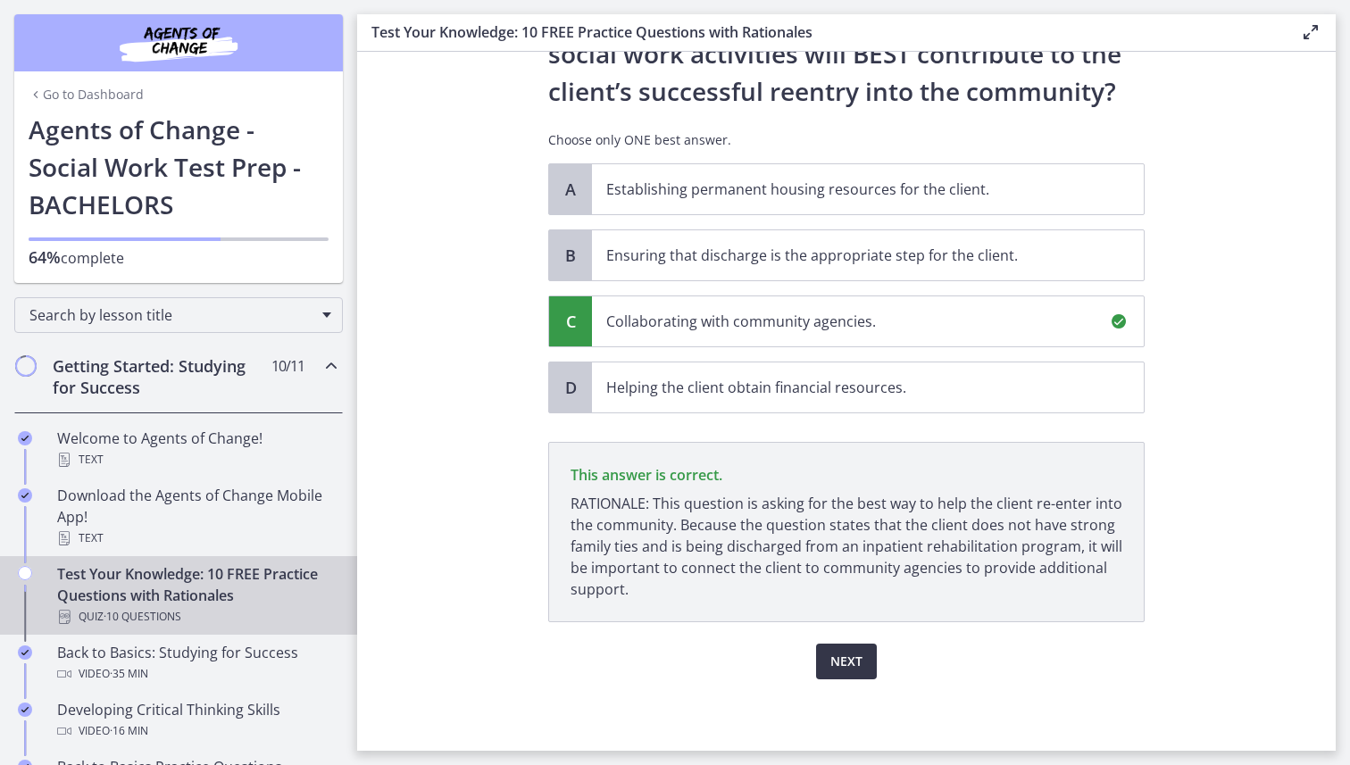
click at [838, 612] on span "Next" at bounding box center [846, 661] width 32 height 21
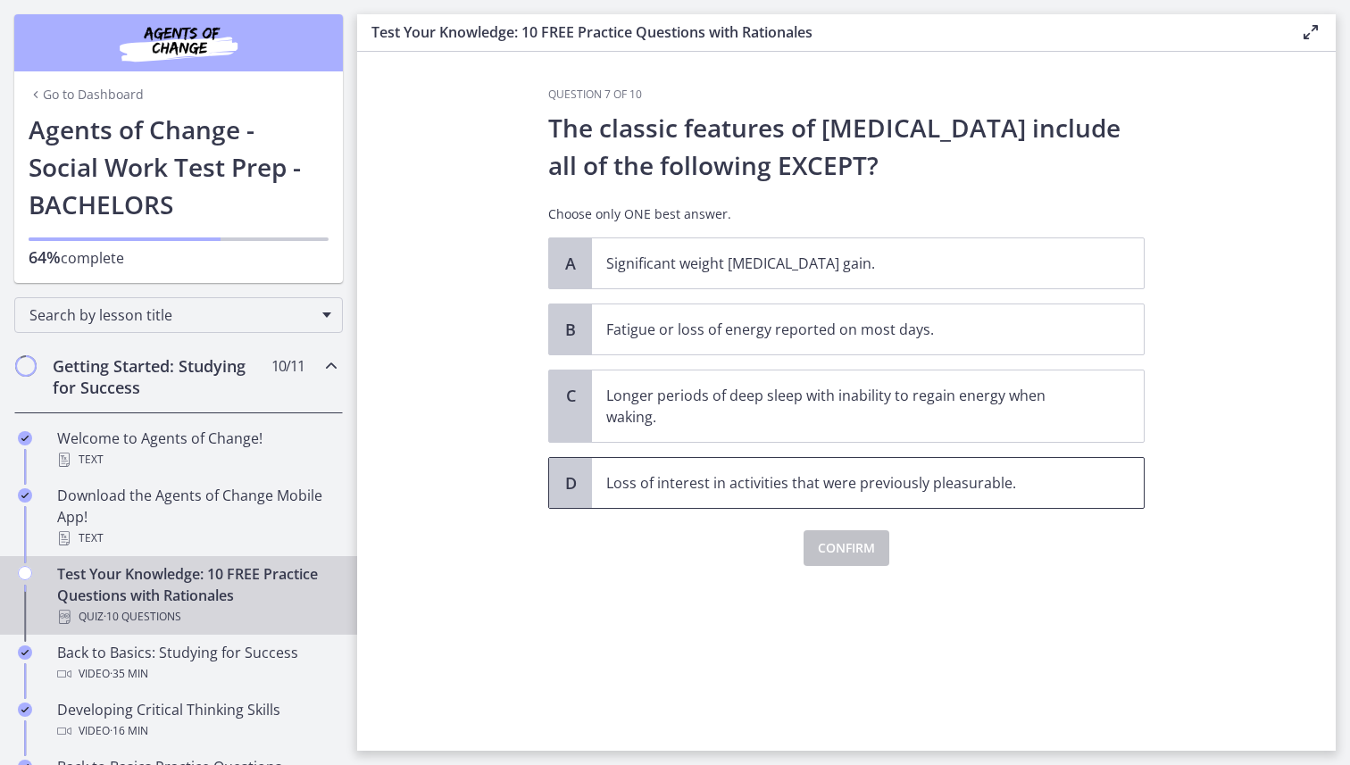
click at [749, 484] on p "Loss of interest in activities that were previously pleasurable." at bounding box center [849, 482] width 487 height 21
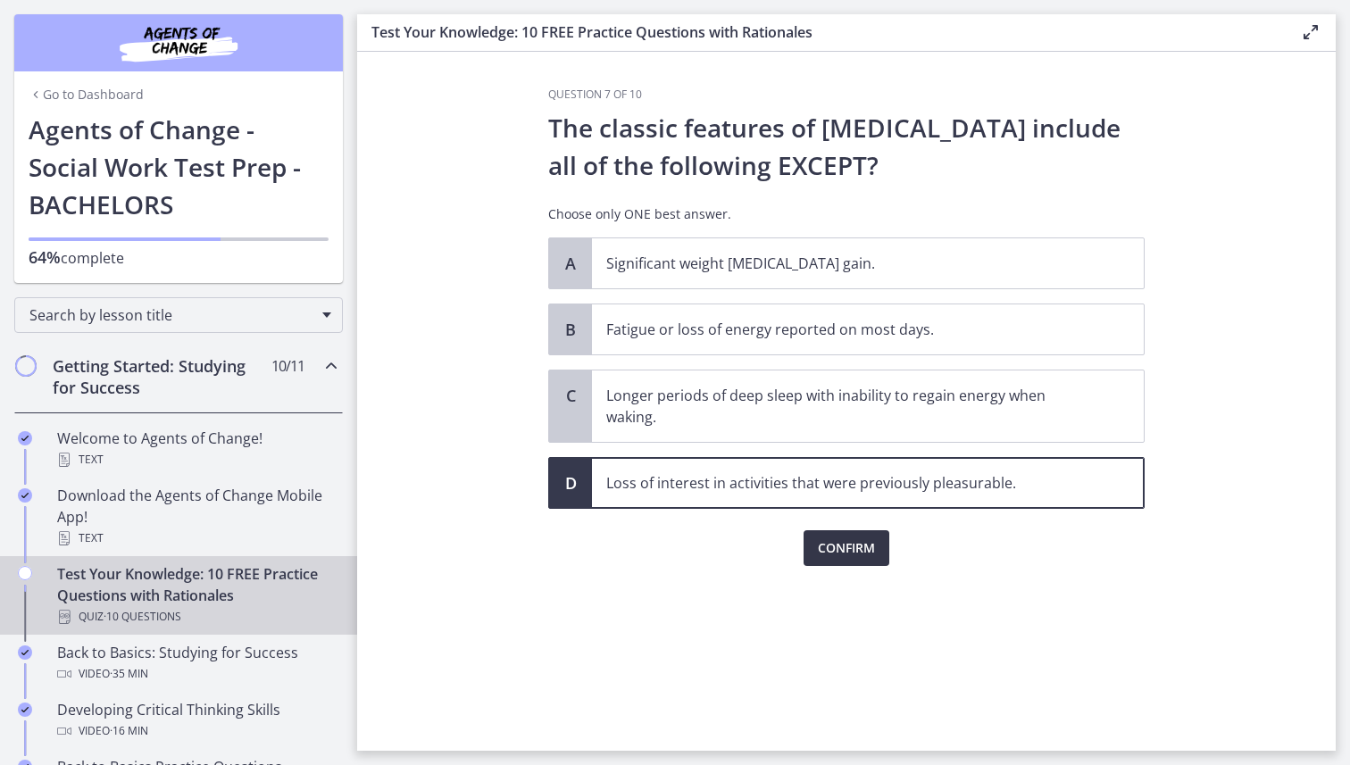
click at [822, 537] on span "Confirm" at bounding box center [846, 547] width 57 height 21
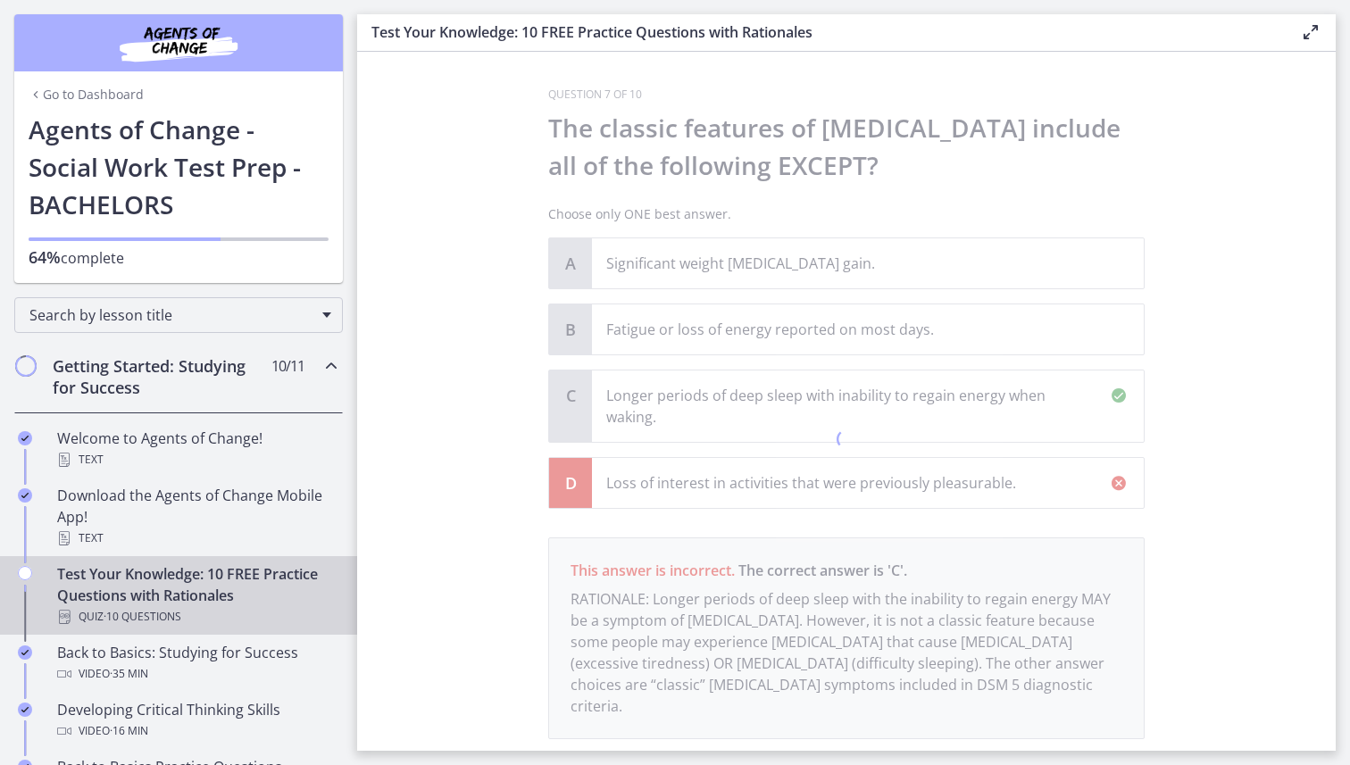
scroll to position [96, 0]
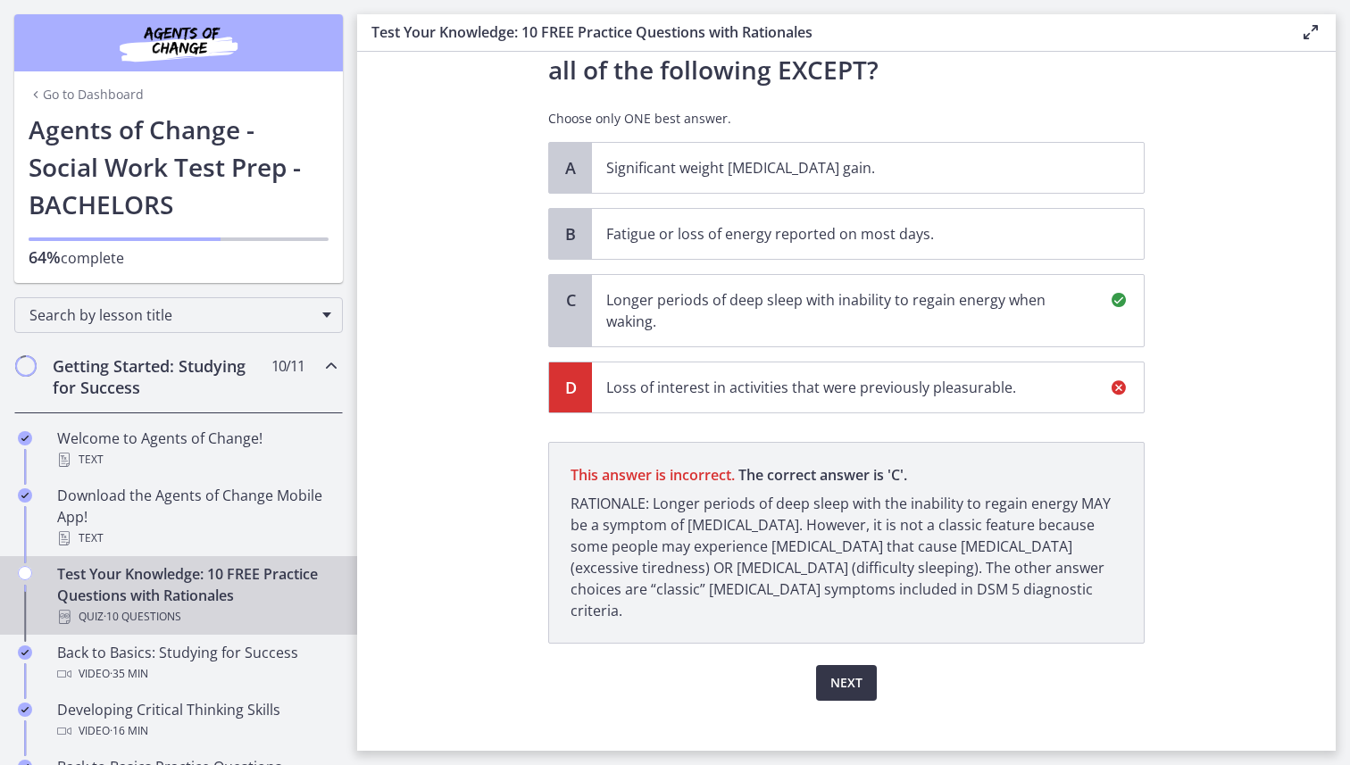
click at [852, 612] on span "Next" at bounding box center [846, 682] width 32 height 21
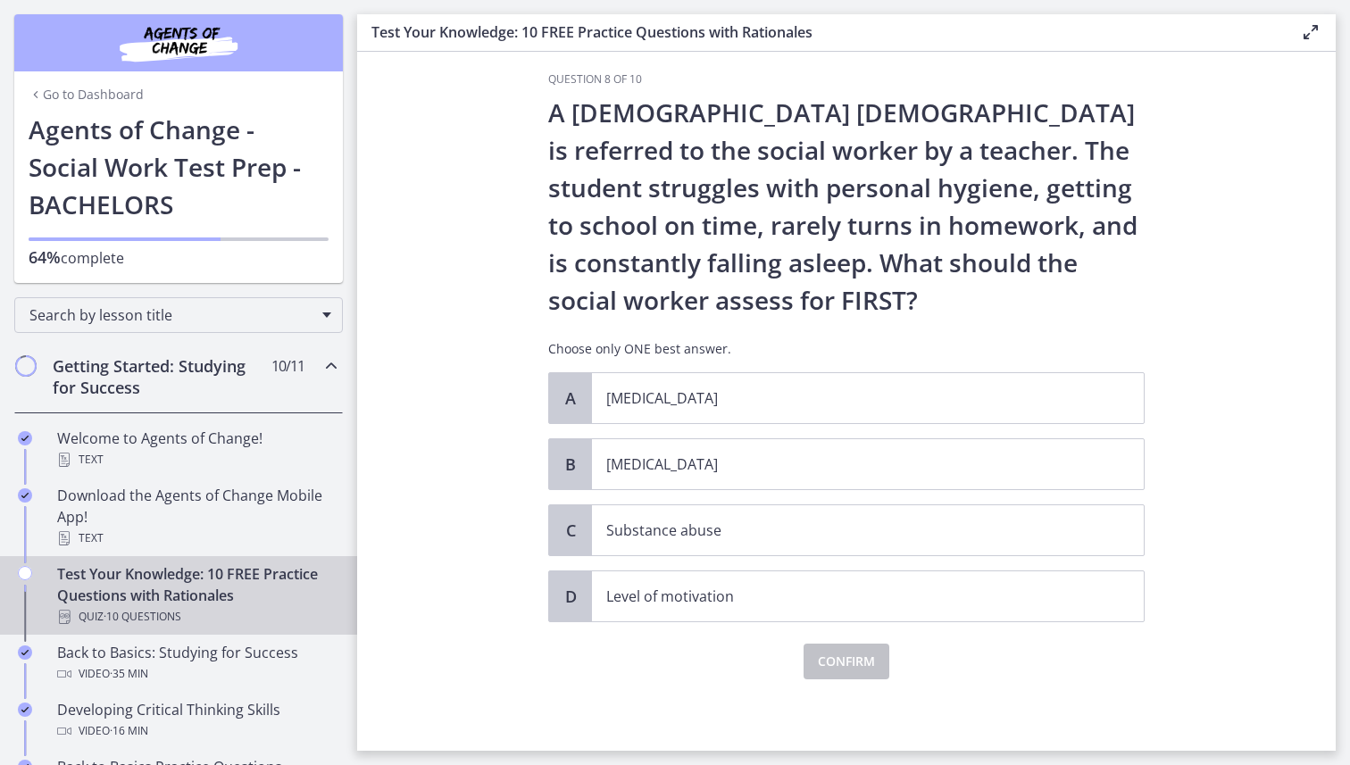
scroll to position [11, 0]
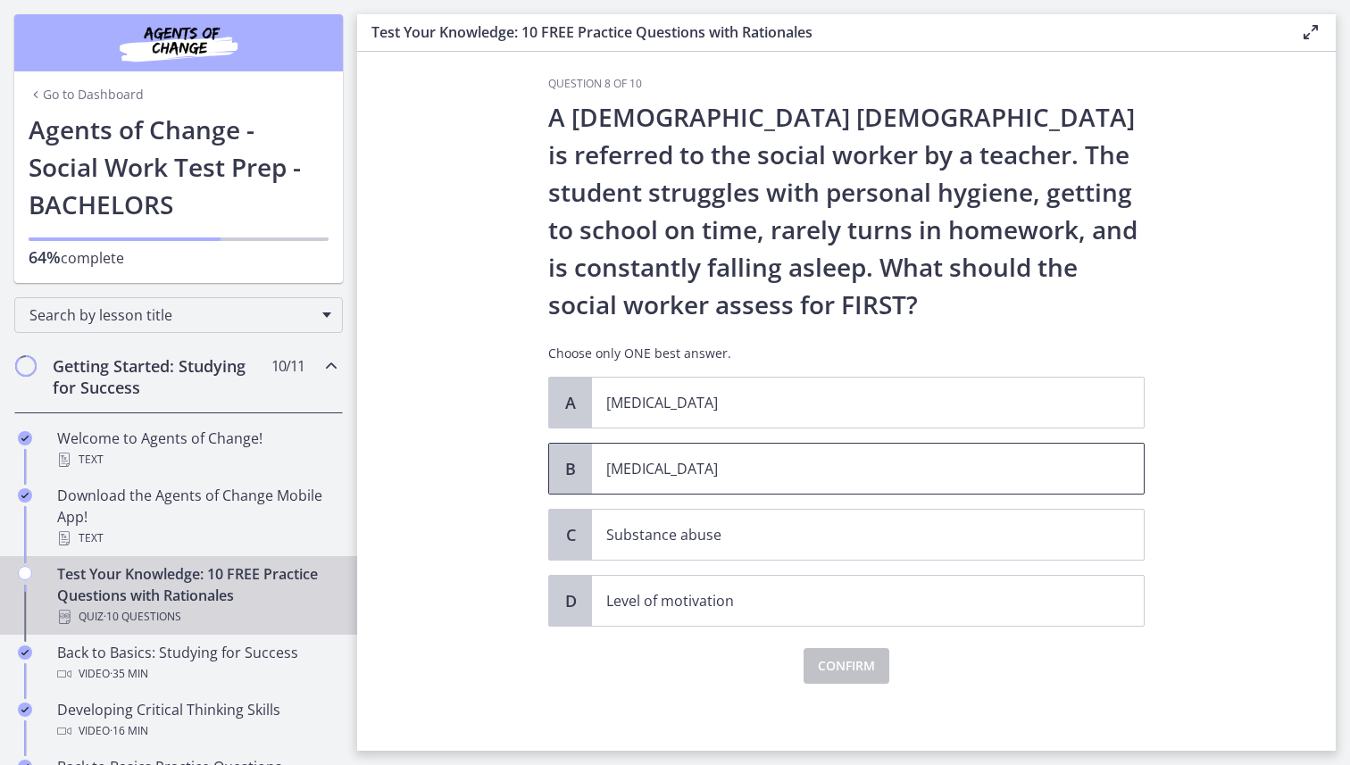
click at [748, 456] on span "[MEDICAL_DATA]" at bounding box center [868, 469] width 552 height 50
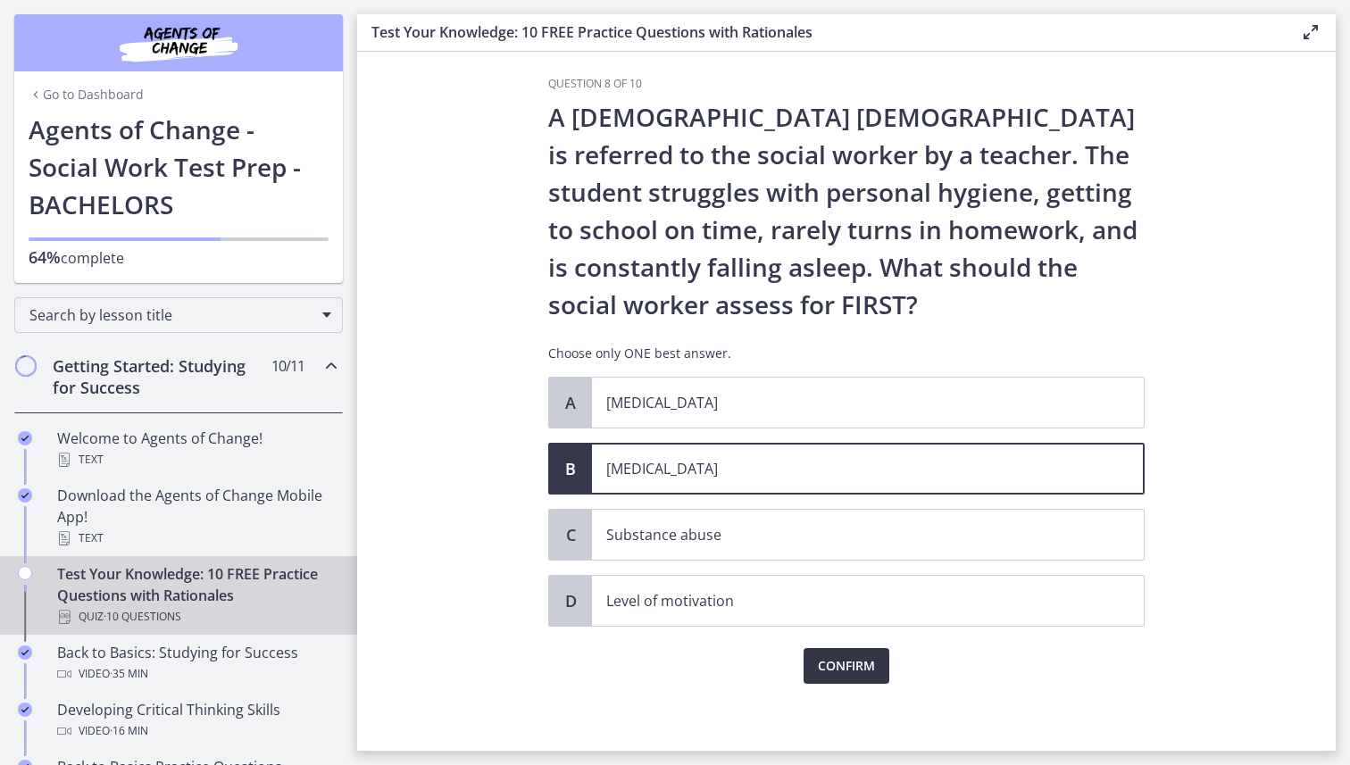
click at [836, 612] on span "Confirm" at bounding box center [846, 665] width 57 height 21
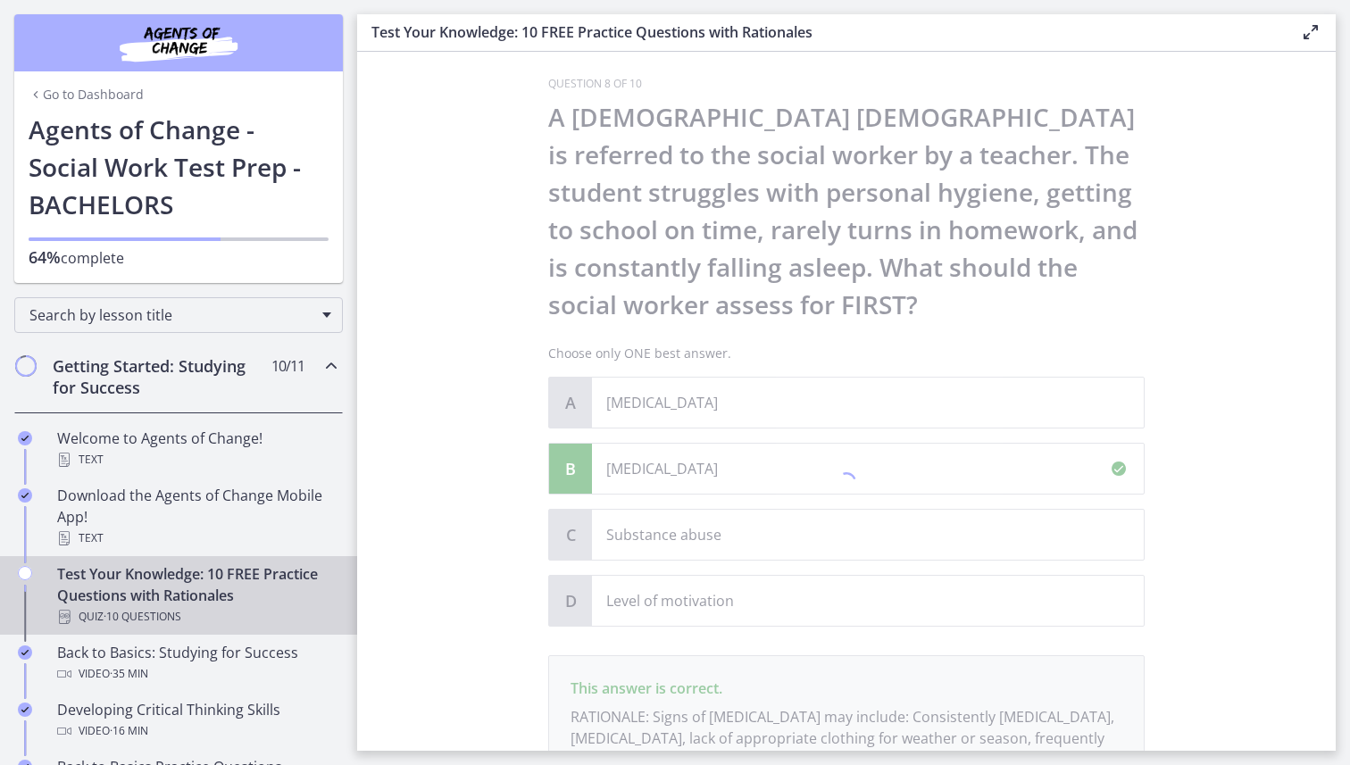
scroll to position [224, 0]
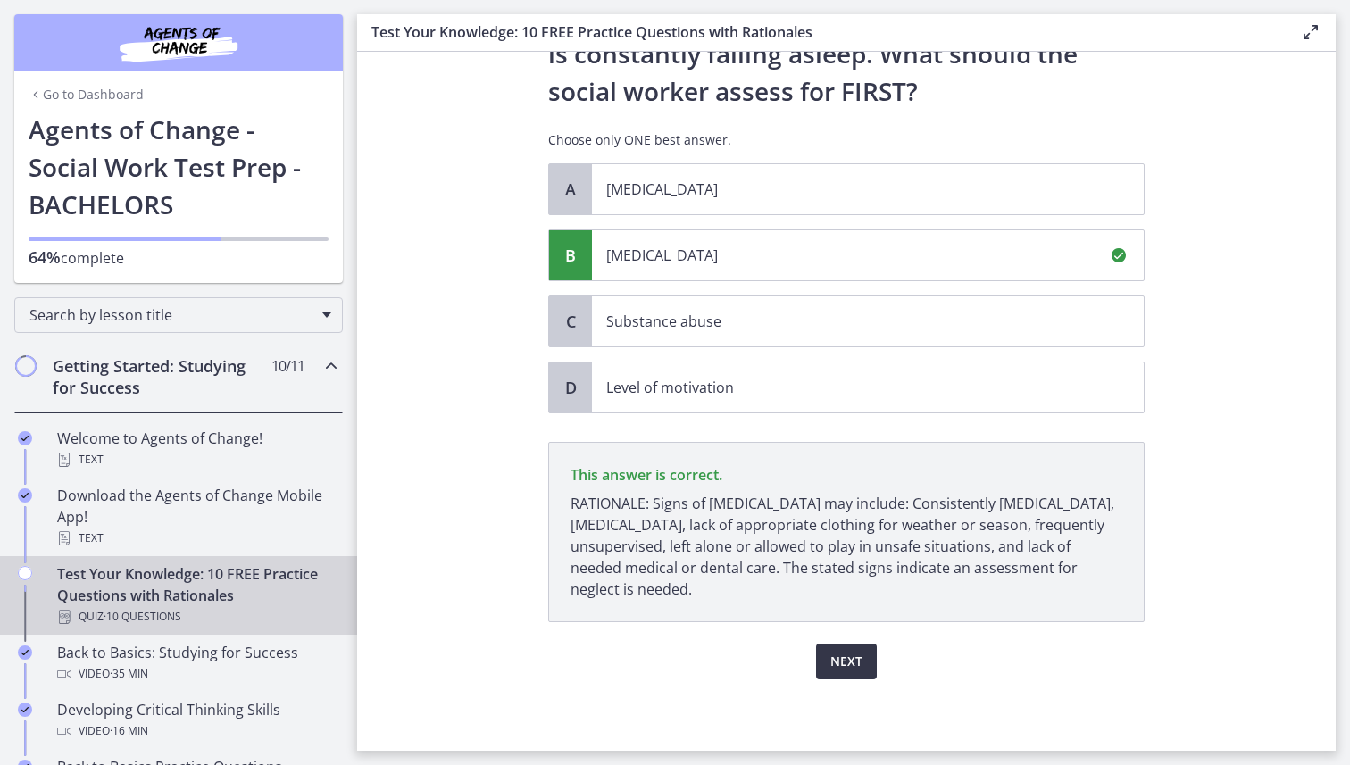
click at [838, 612] on span "Next" at bounding box center [846, 661] width 32 height 21
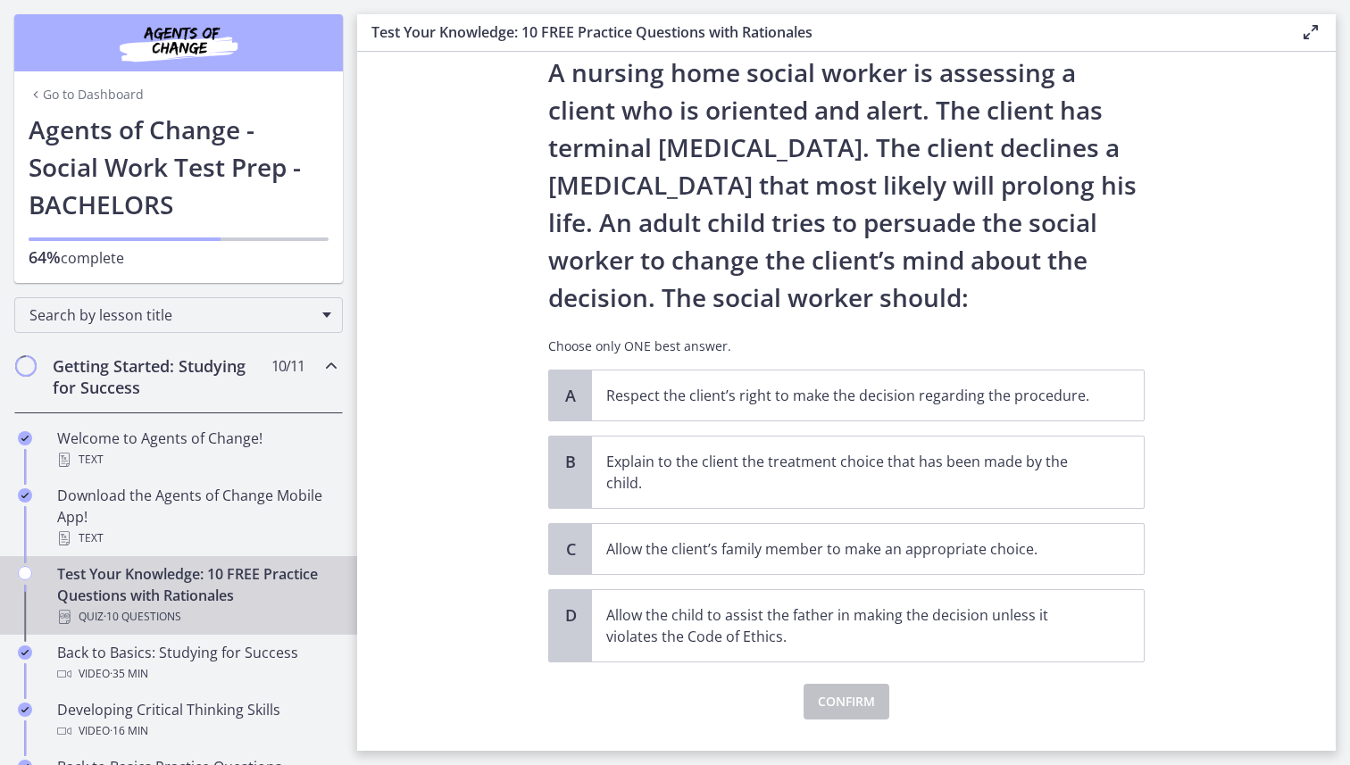
scroll to position [59, 0]
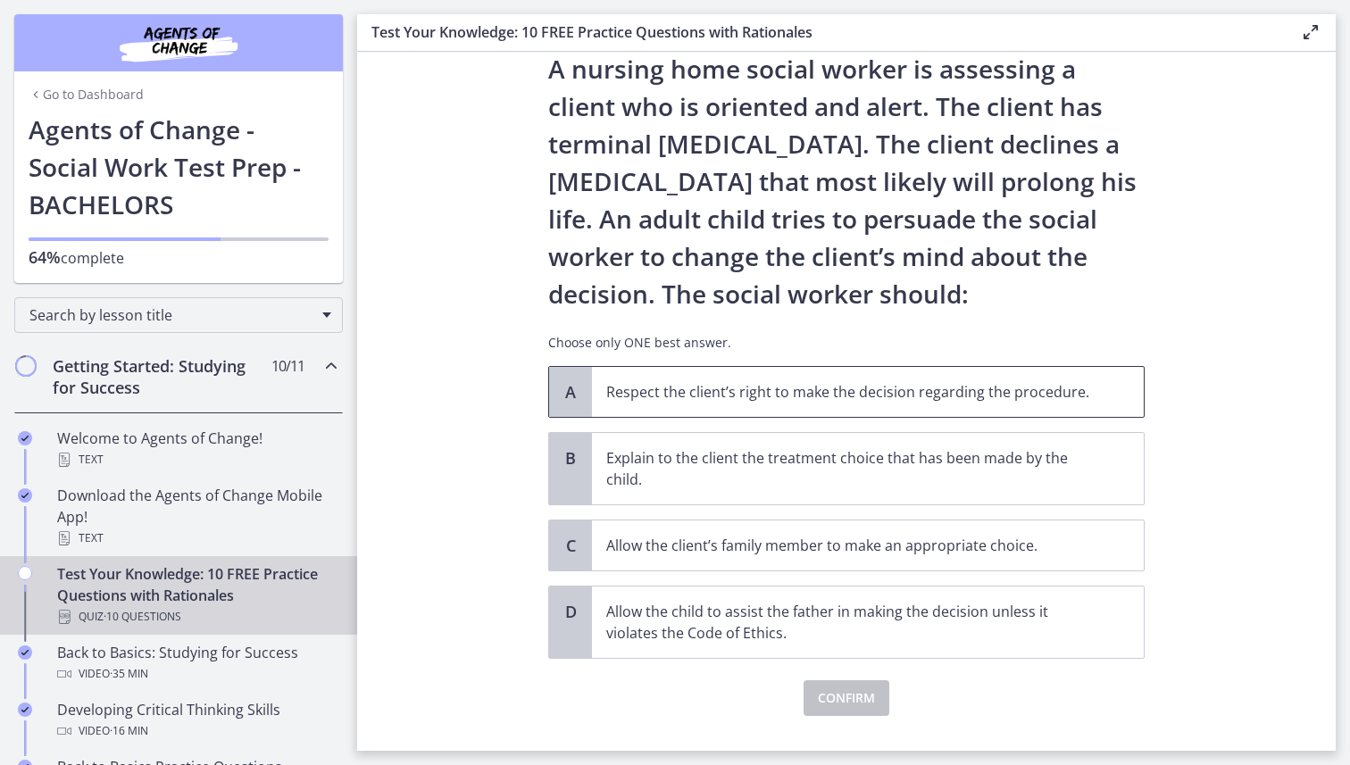
click at [760, 391] on p "Respect the client’s right to make the decision regarding the procedure." at bounding box center [849, 391] width 487 height 21
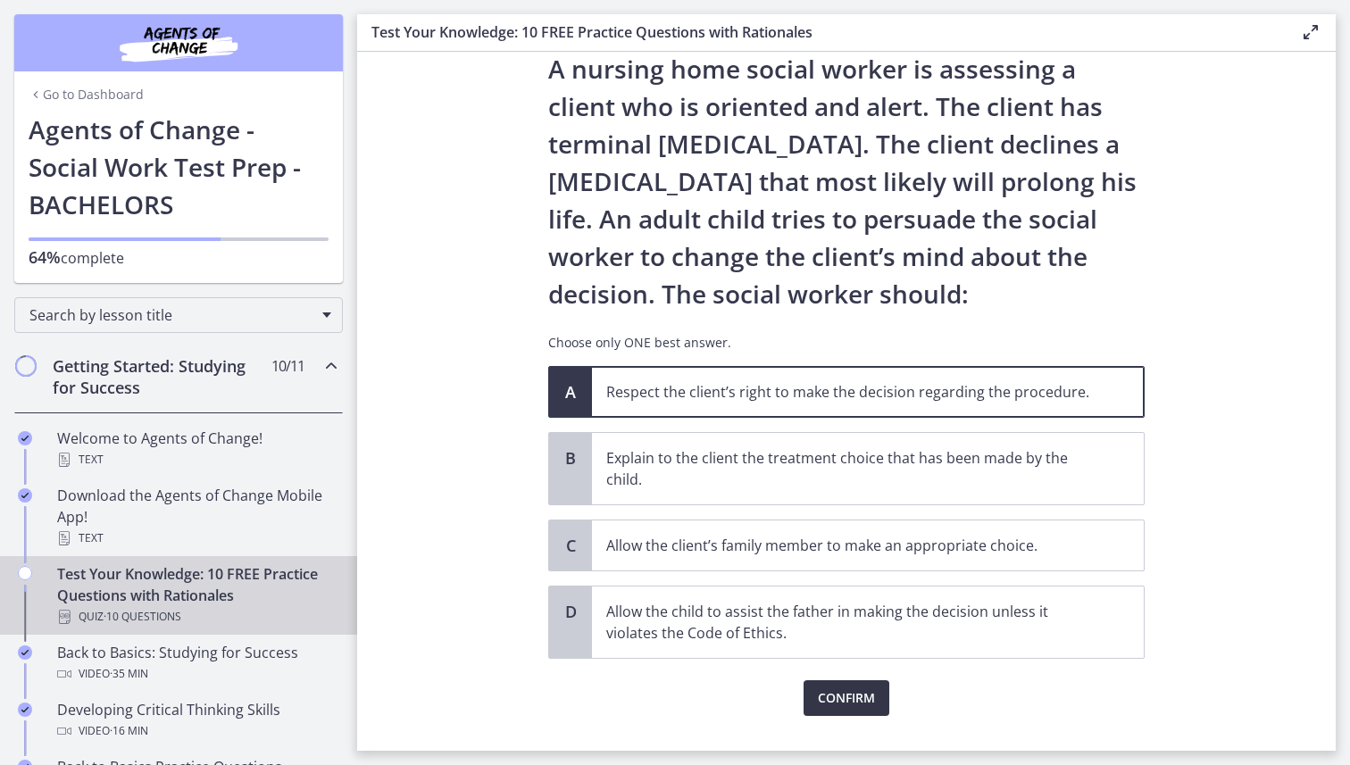
click at [838, 612] on span "Confirm" at bounding box center [846, 697] width 57 height 21
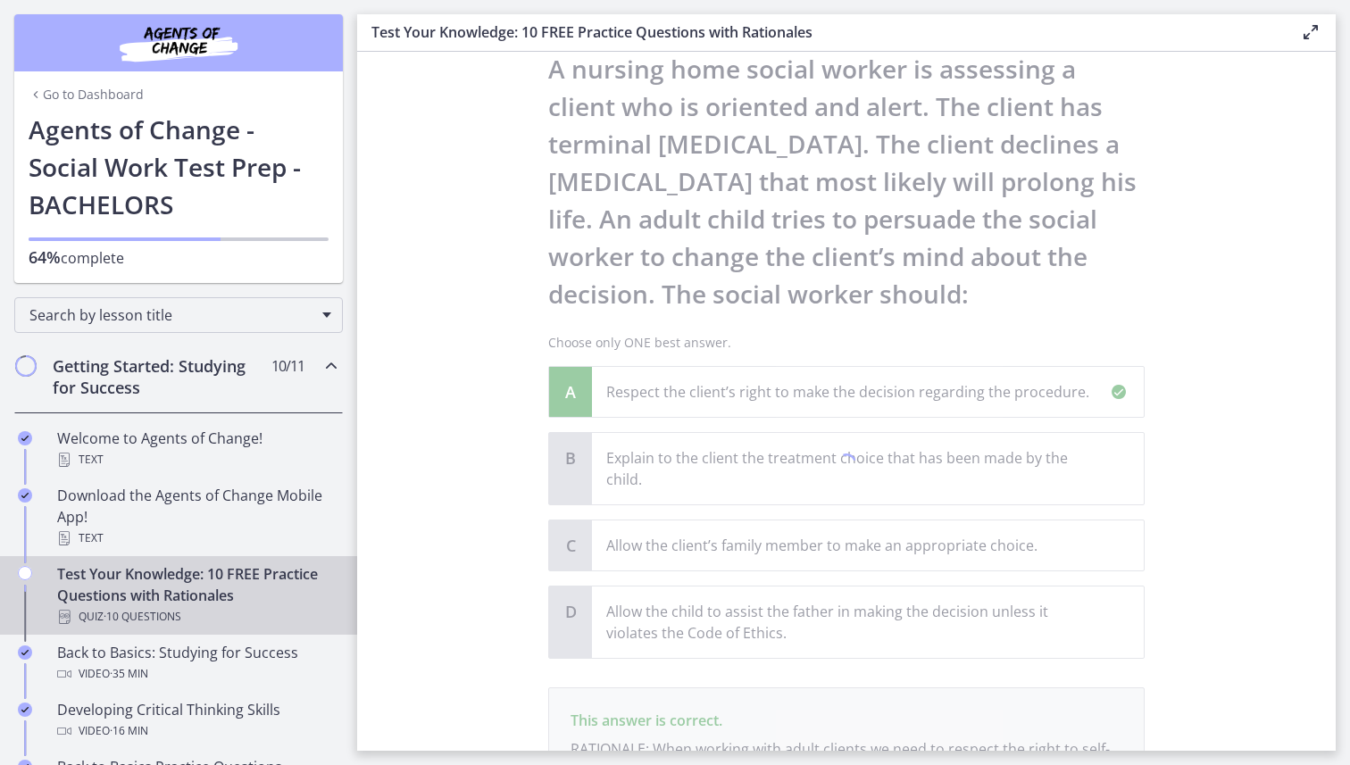
scroll to position [283, 0]
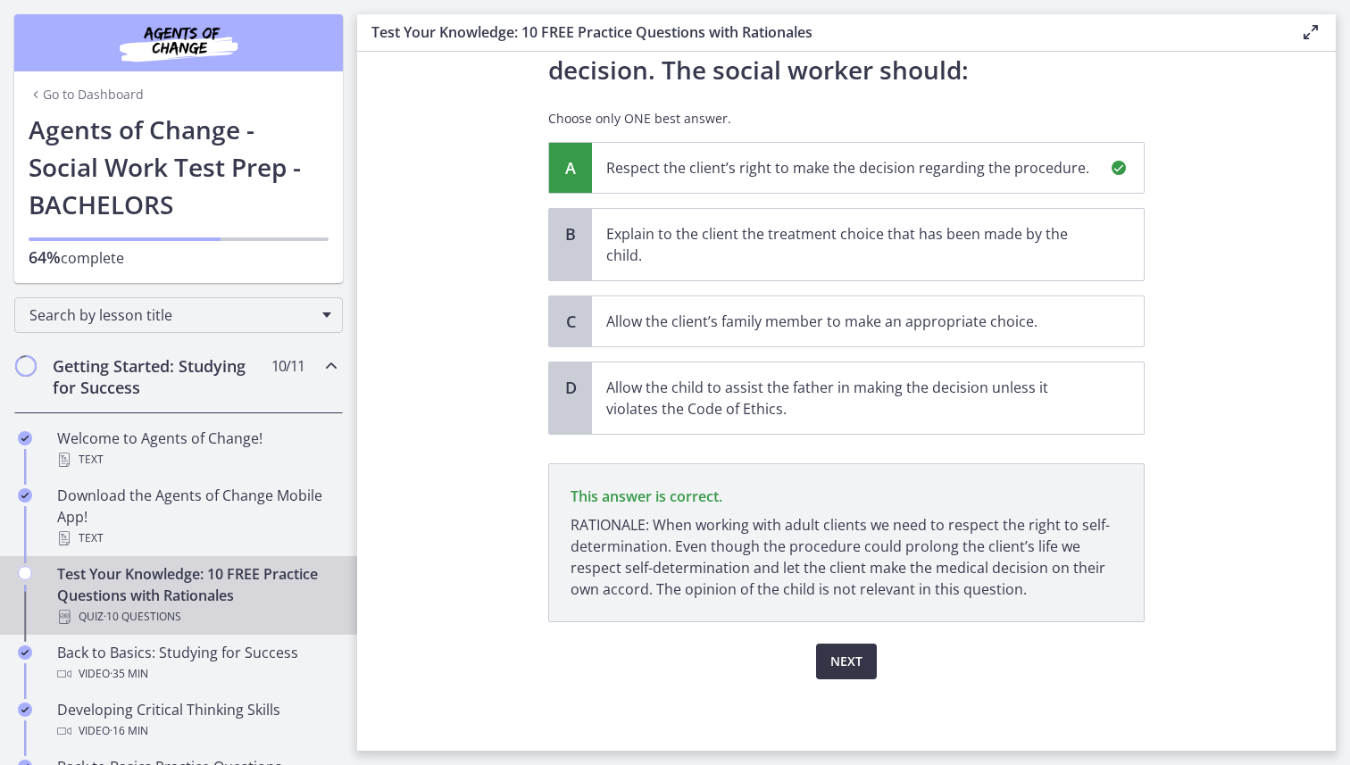
click at [838, 468] on div "Question 9 of 10 A nursing home social worker is assessing a client who is orie…" at bounding box center [846, 136] width 625 height 663
click at [838, 612] on button "Next" at bounding box center [846, 662] width 61 height 36
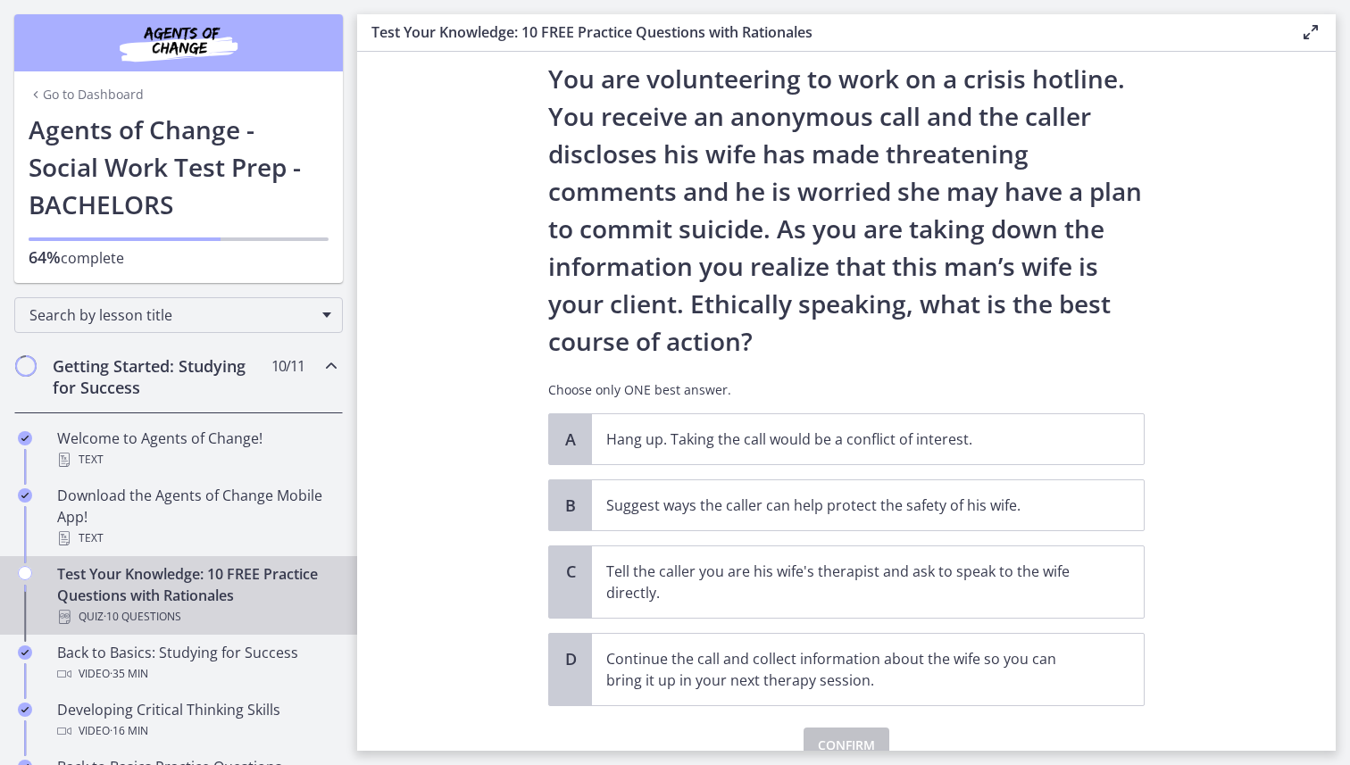
scroll to position [44, 0]
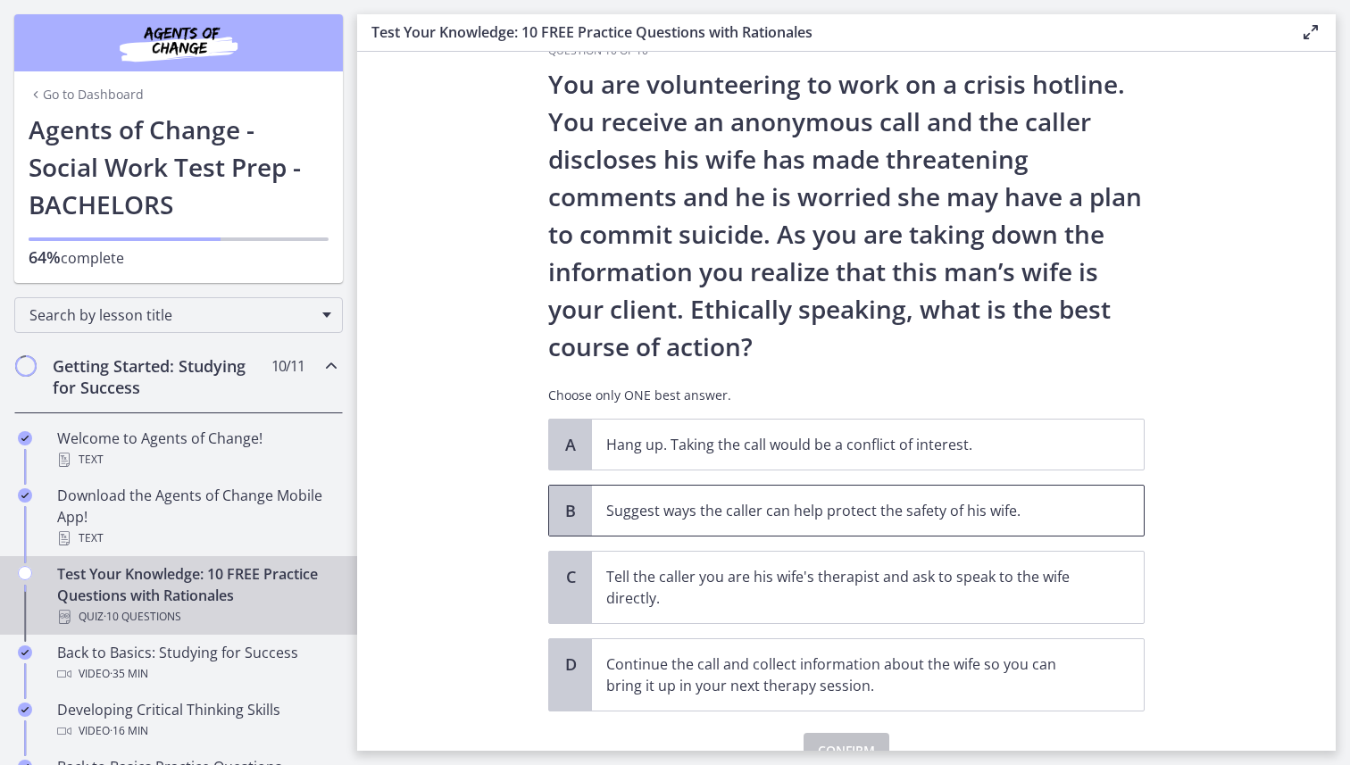
click at [714, 530] on span "Suggest ways the caller can help protect the safety of his wife." at bounding box center [868, 511] width 552 height 50
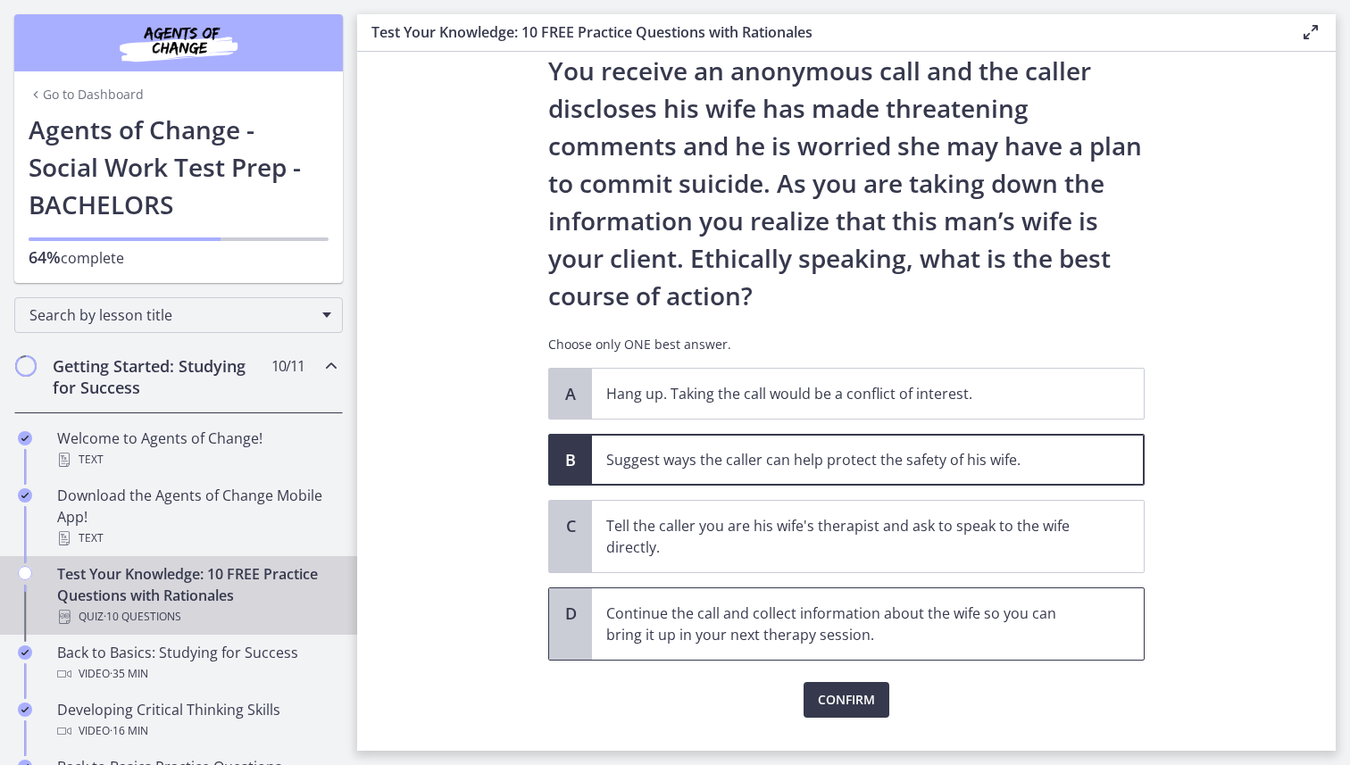
scroll to position [96, 0]
click at [855, 612] on span "Confirm" at bounding box center [846, 698] width 57 height 21
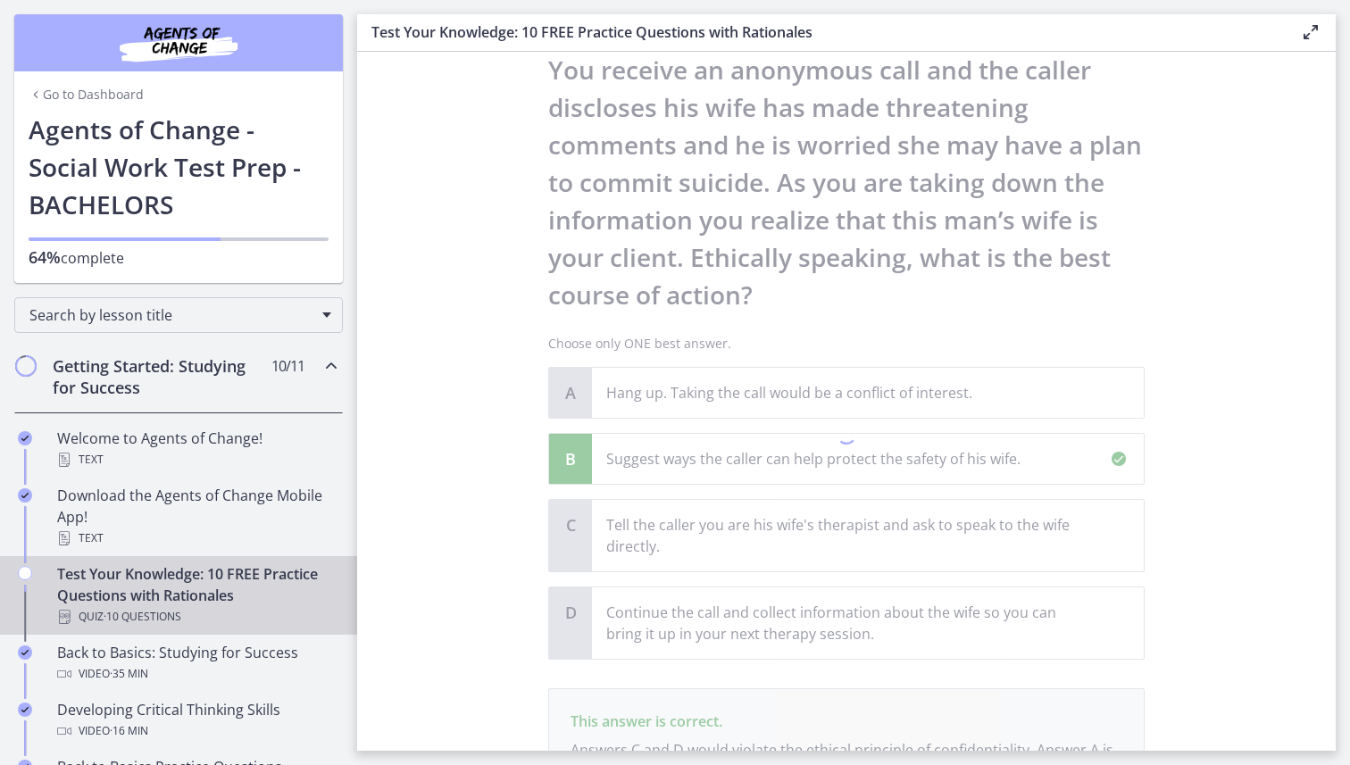
scroll to position [299, 0]
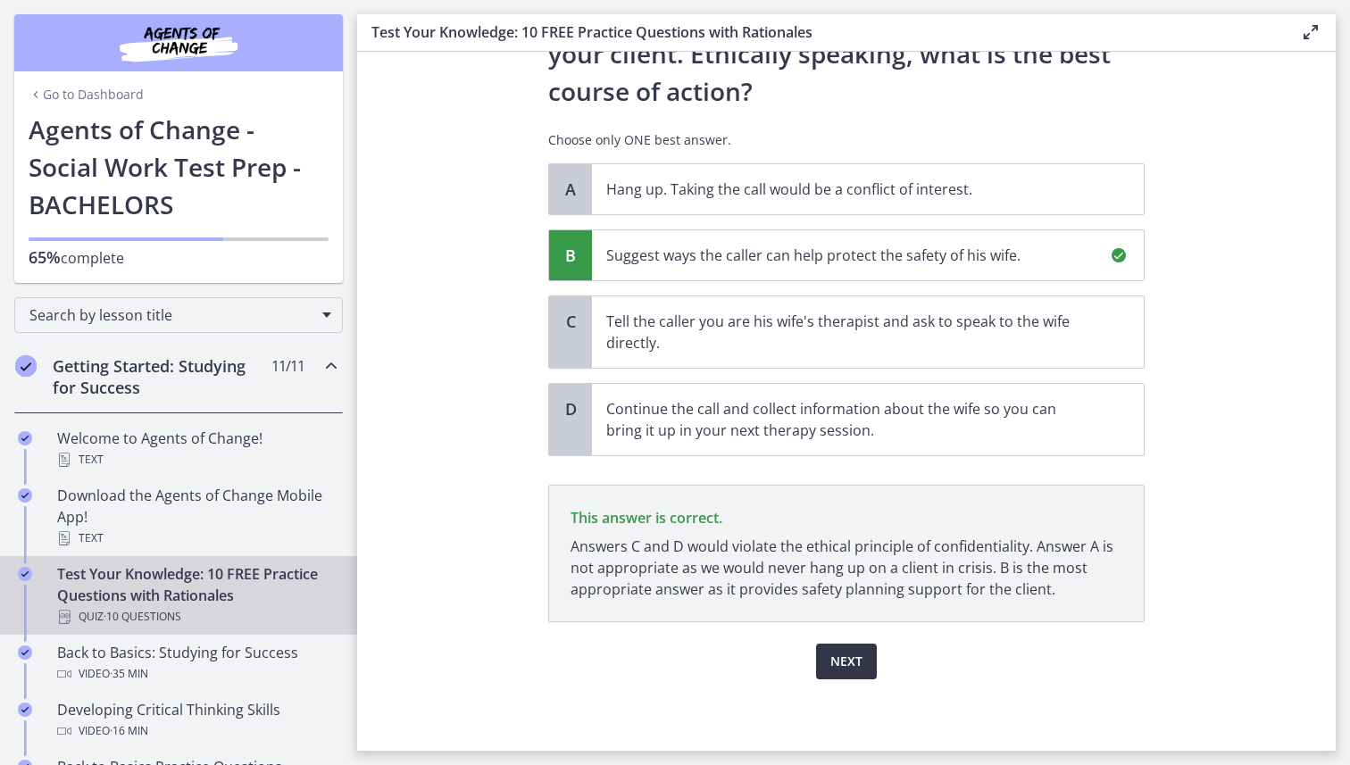
click at [846, 612] on span "Next" at bounding box center [846, 661] width 32 height 21
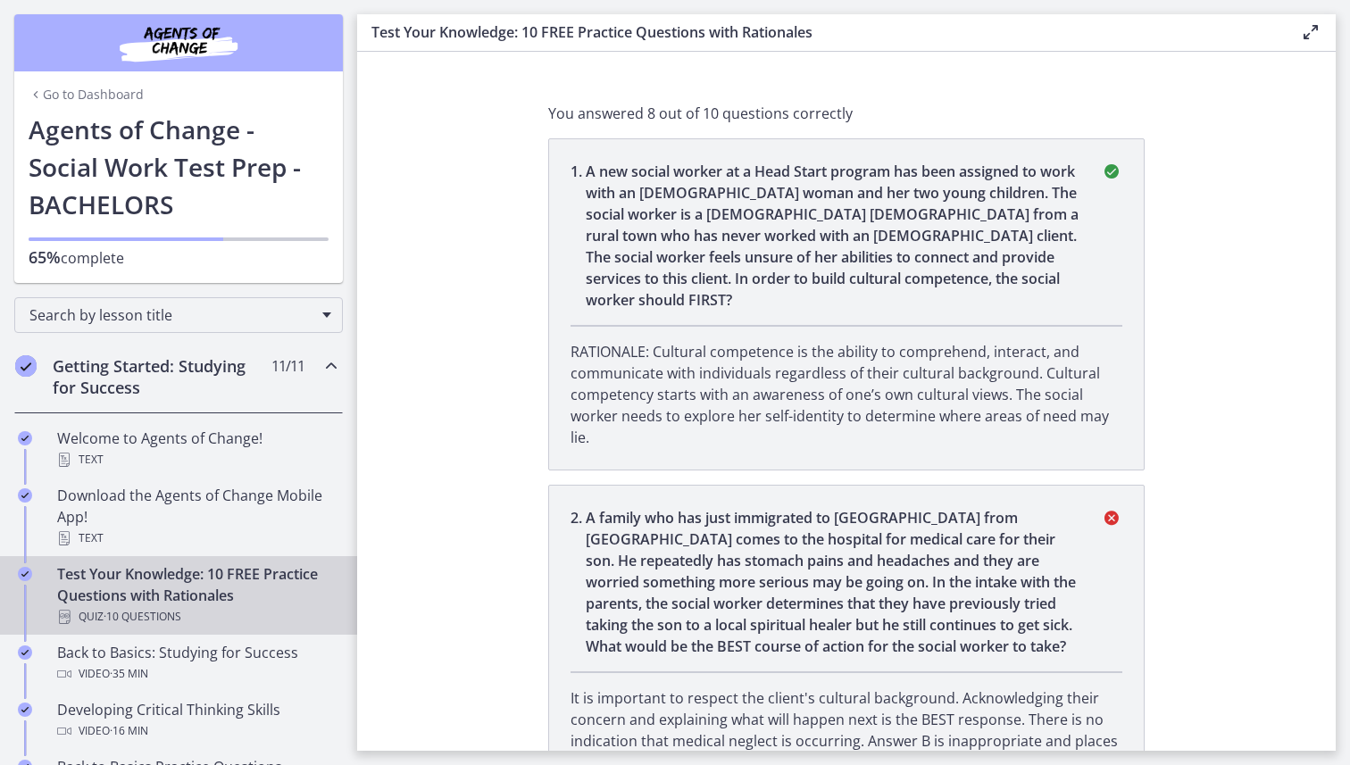
scroll to position [0, 0]
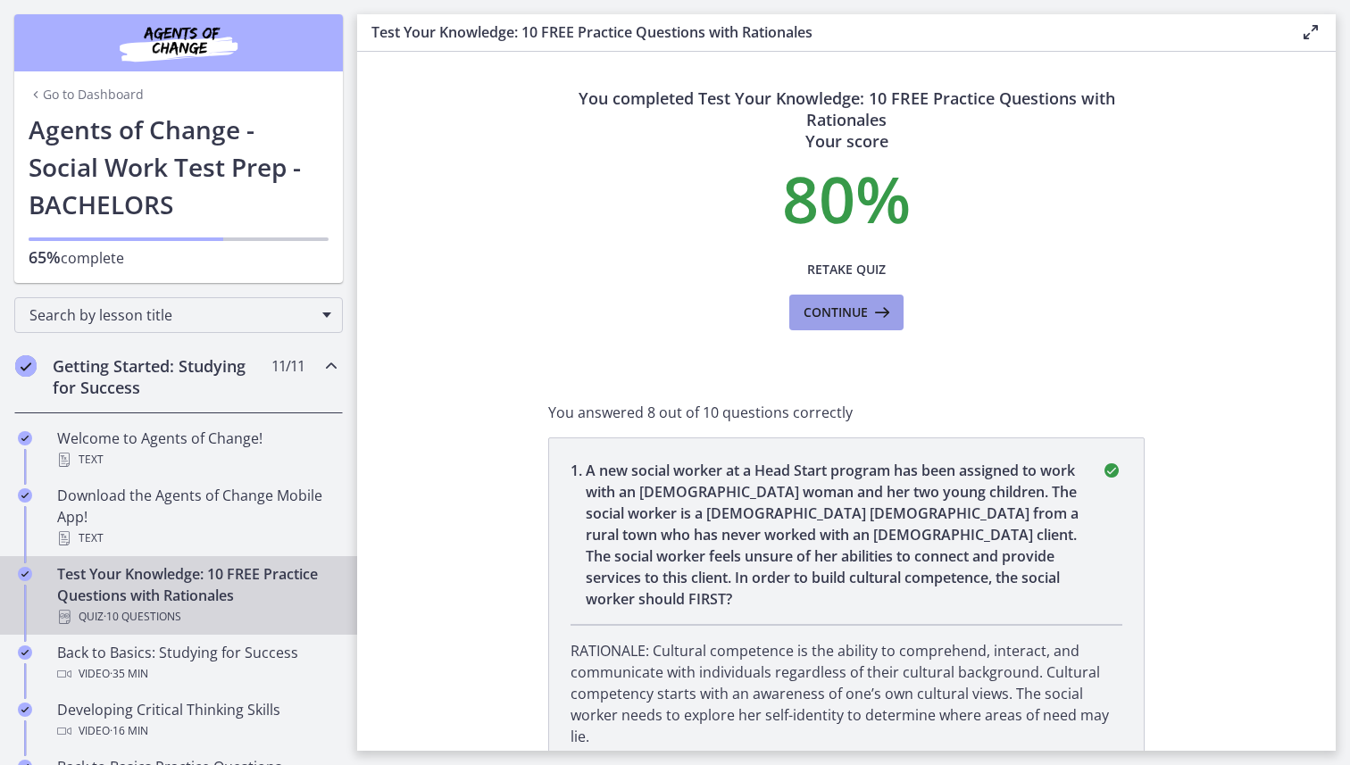
click at [892, 324] on button "Continue" at bounding box center [846, 313] width 114 height 36
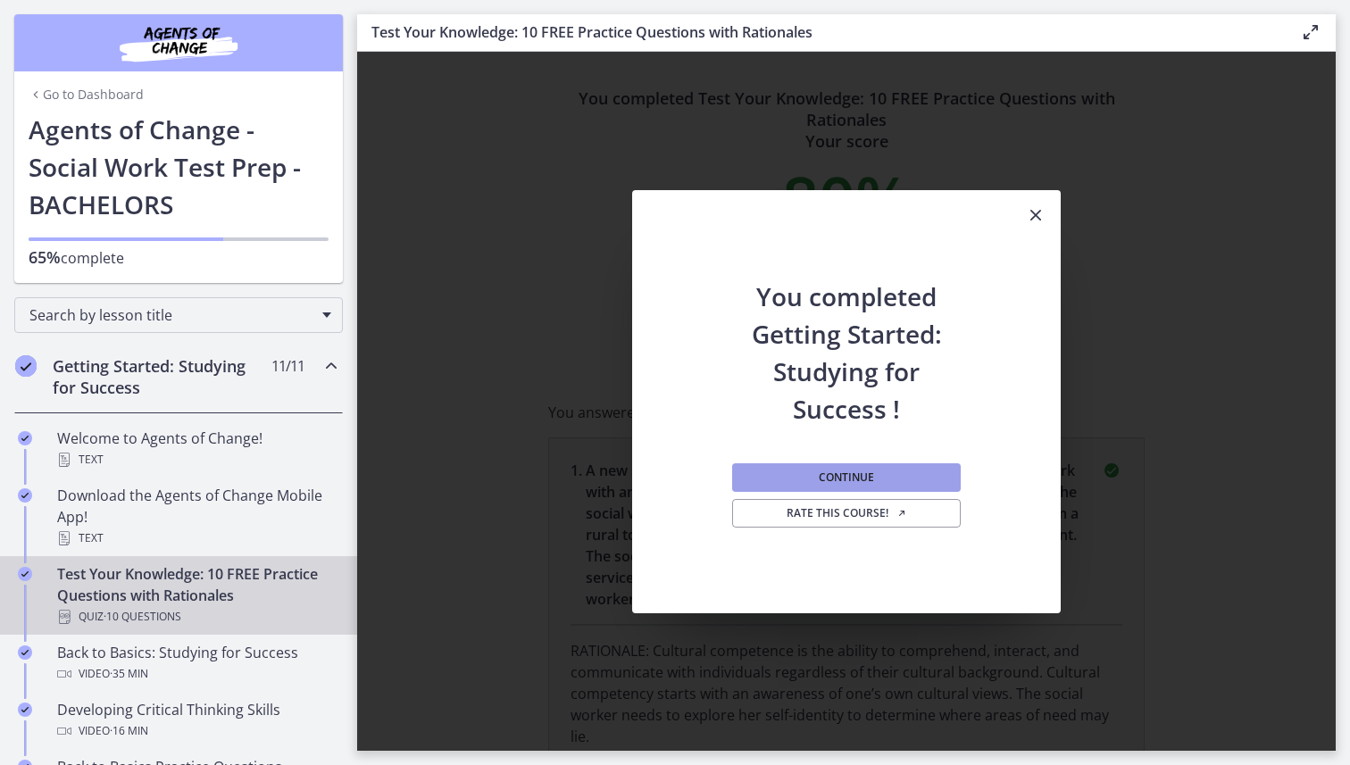
click at [830, 480] on span "Continue" at bounding box center [846, 477] width 55 height 14
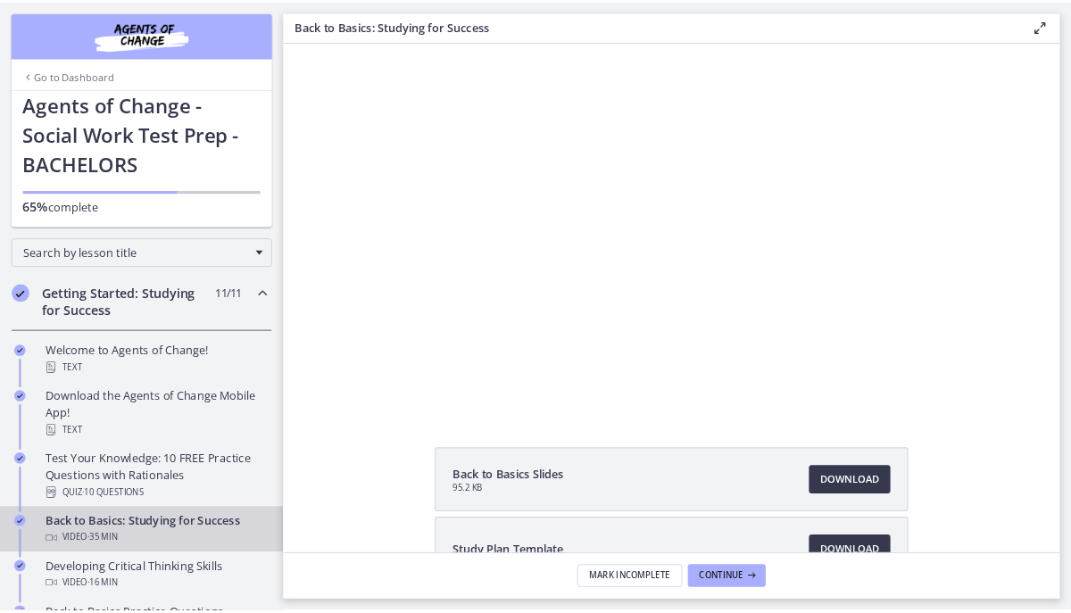
scroll to position [40, 0]
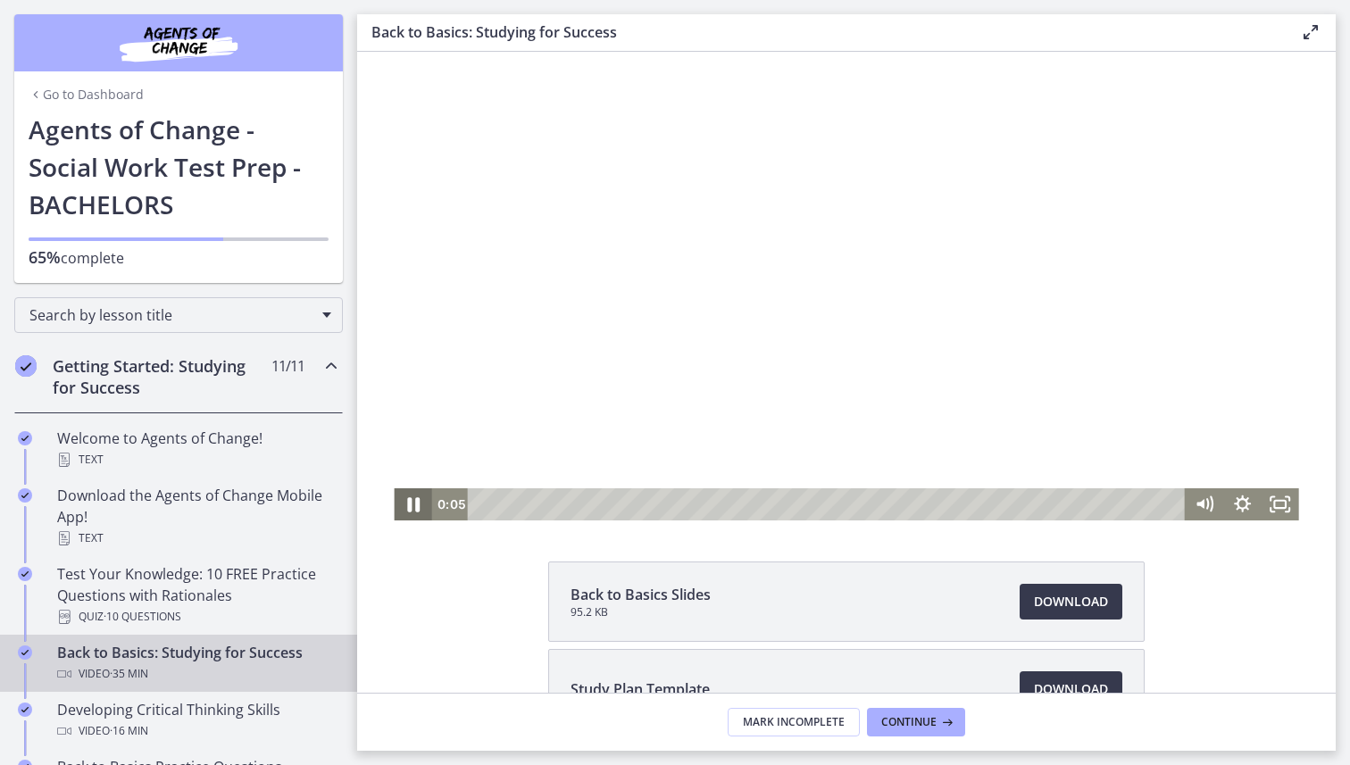
click at [414, 507] on icon "Pause" at bounding box center [413, 504] width 46 height 38
